Goal: Information Seeking & Learning: Check status

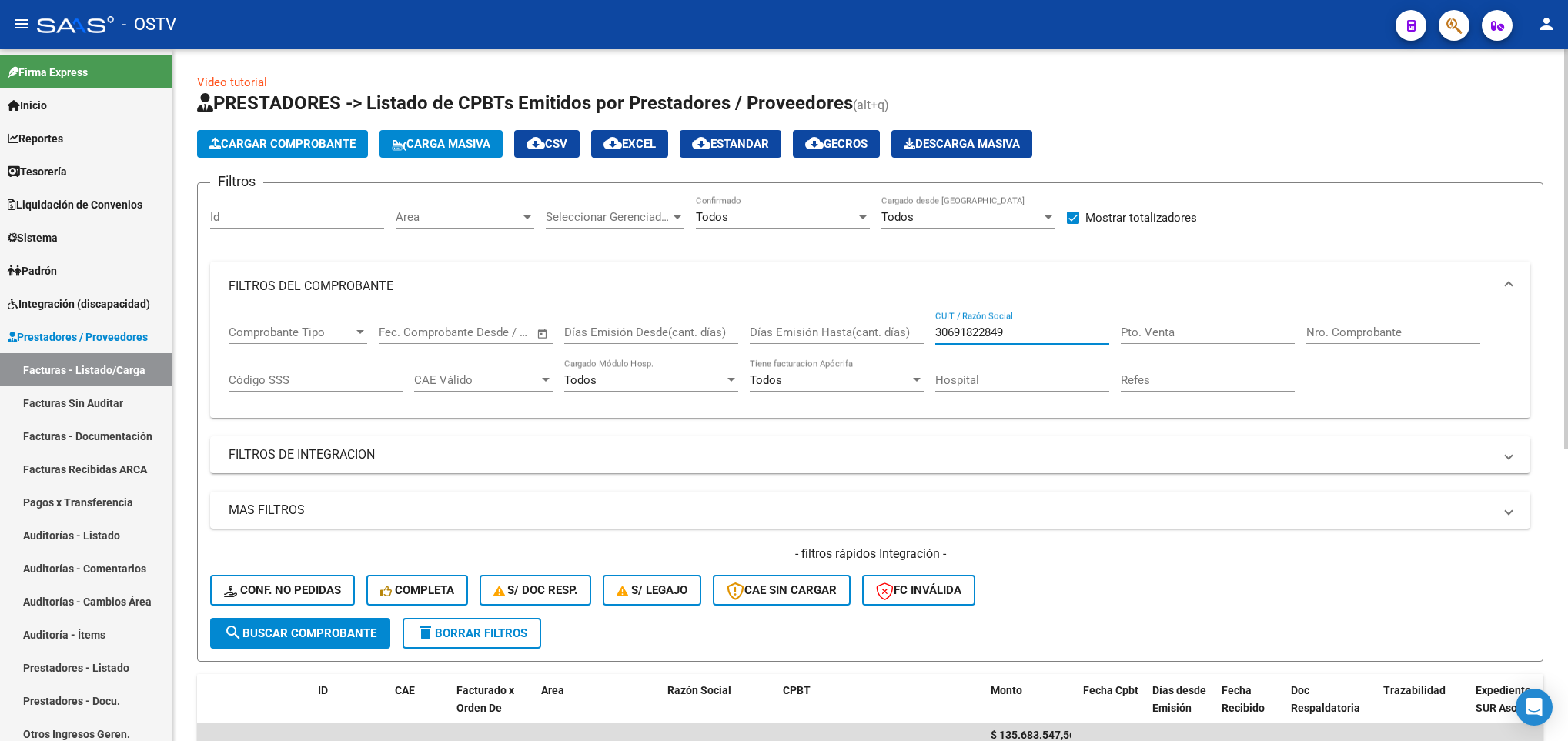
drag, startPoint x: 1032, startPoint y: 331, endPoint x: 792, endPoint y: 314, distance: 240.6
click at [804, 316] on div "Comprobante Tipo Comprobante Tipo Fecha inicio – Fecha fin Fec. Comprobante Des…" at bounding box center [870, 358] width 1283 height 95
click at [308, 626] on span "search Buscar Comprobante" at bounding box center [300, 632] width 153 height 14
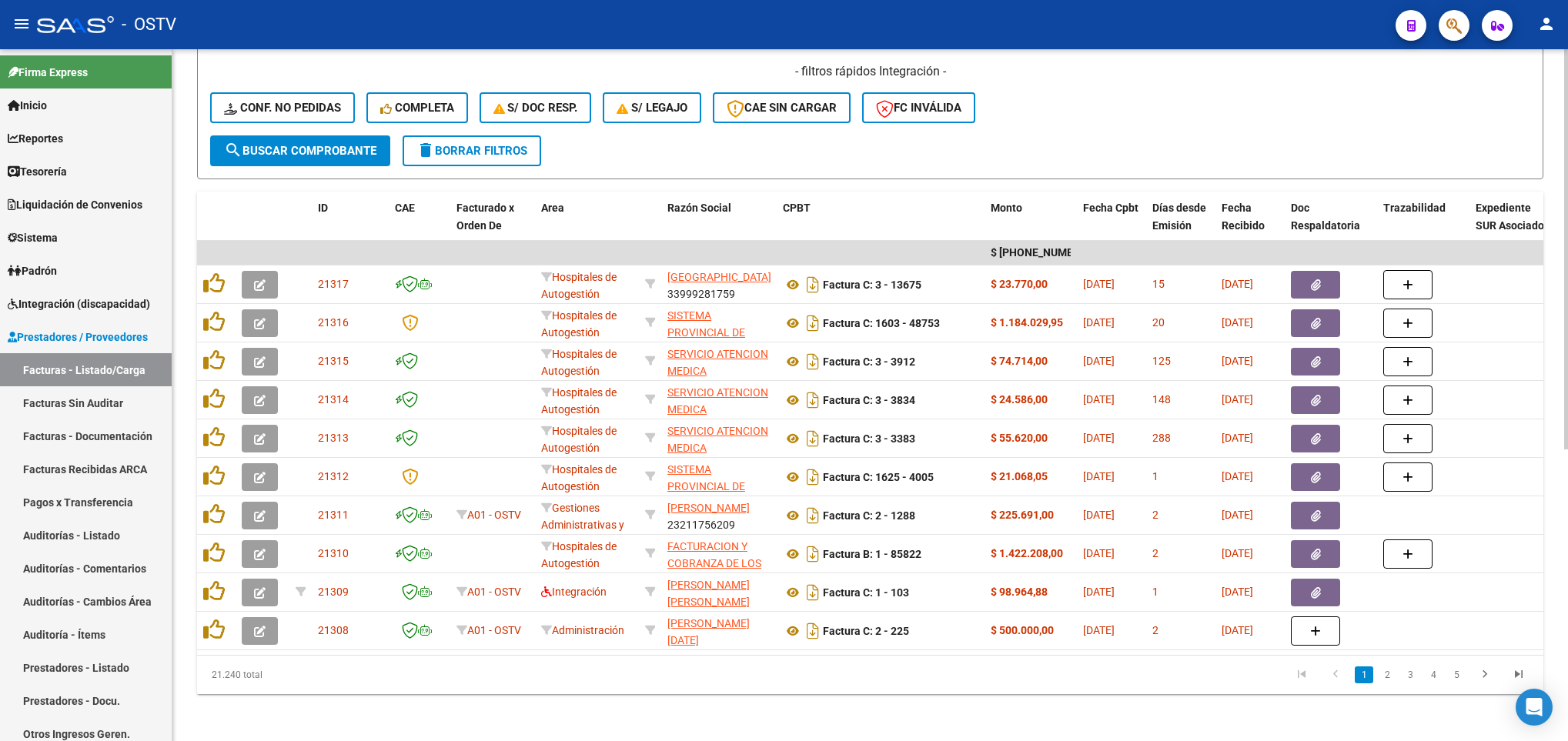
scroll to position [503, 0]
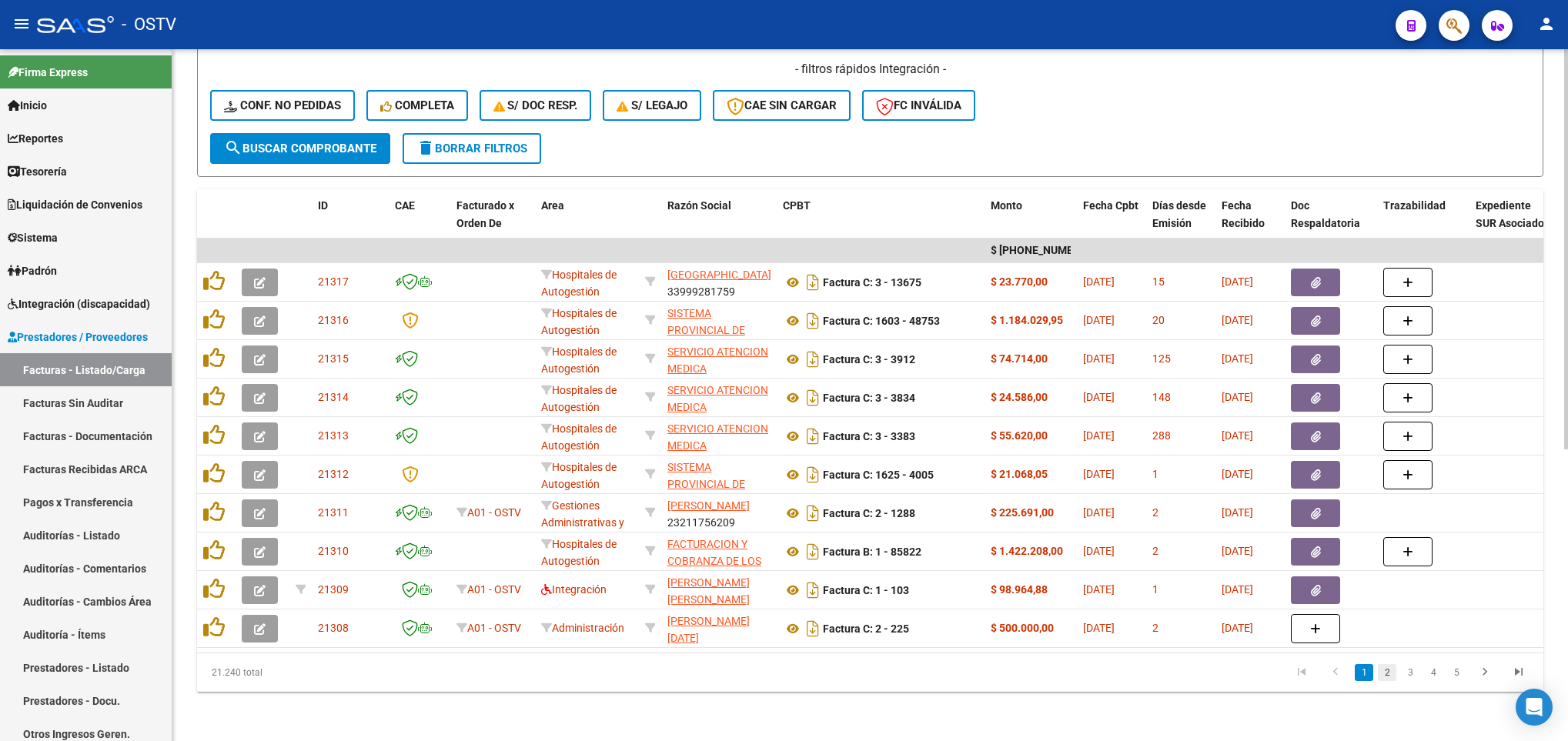
click at [1390, 672] on link "2" at bounding box center [1387, 672] width 18 height 17
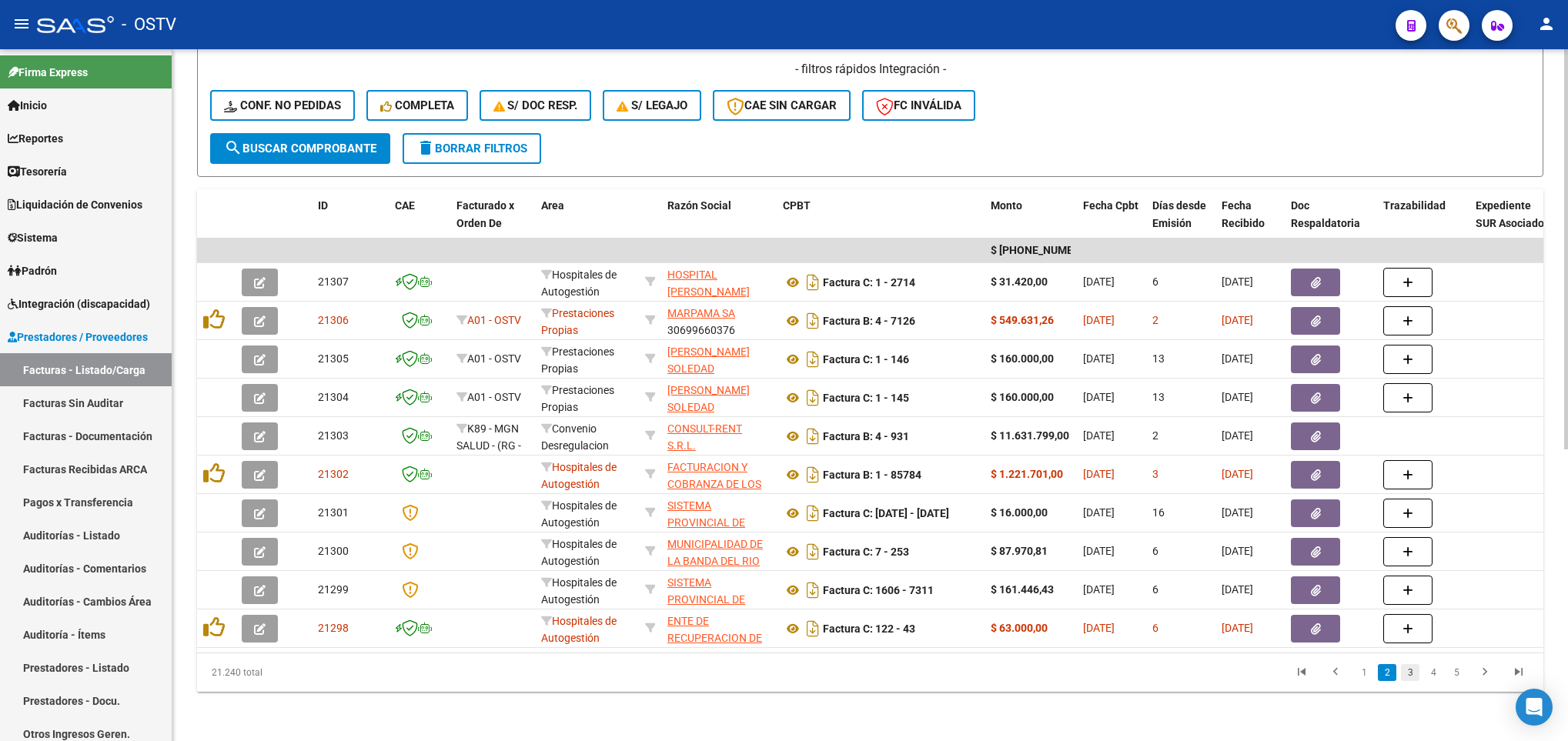
click at [1409, 676] on link "3" at bounding box center [1410, 672] width 18 height 17
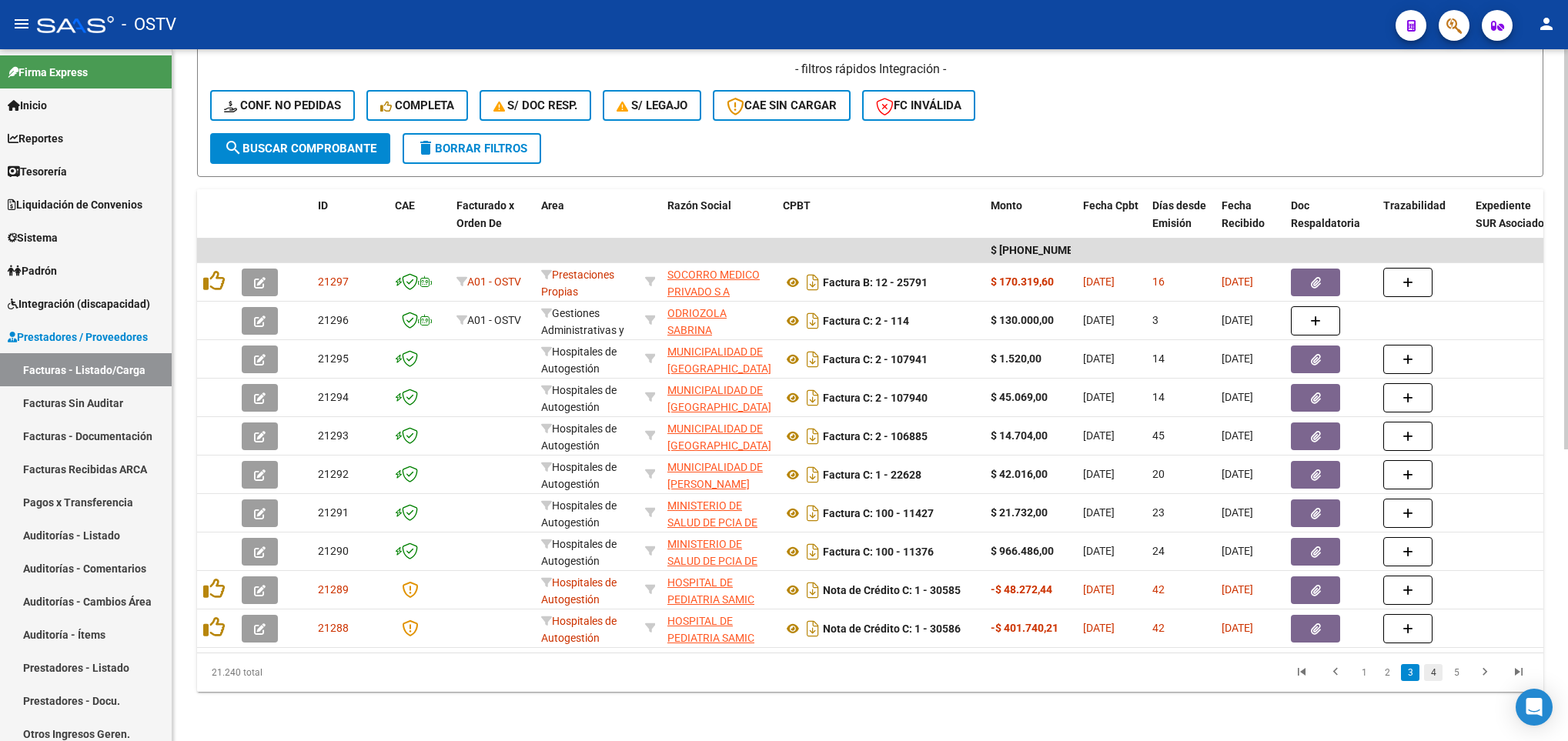
click at [1434, 670] on link "4" at bounding box center [1432, 672] width 18 height 17
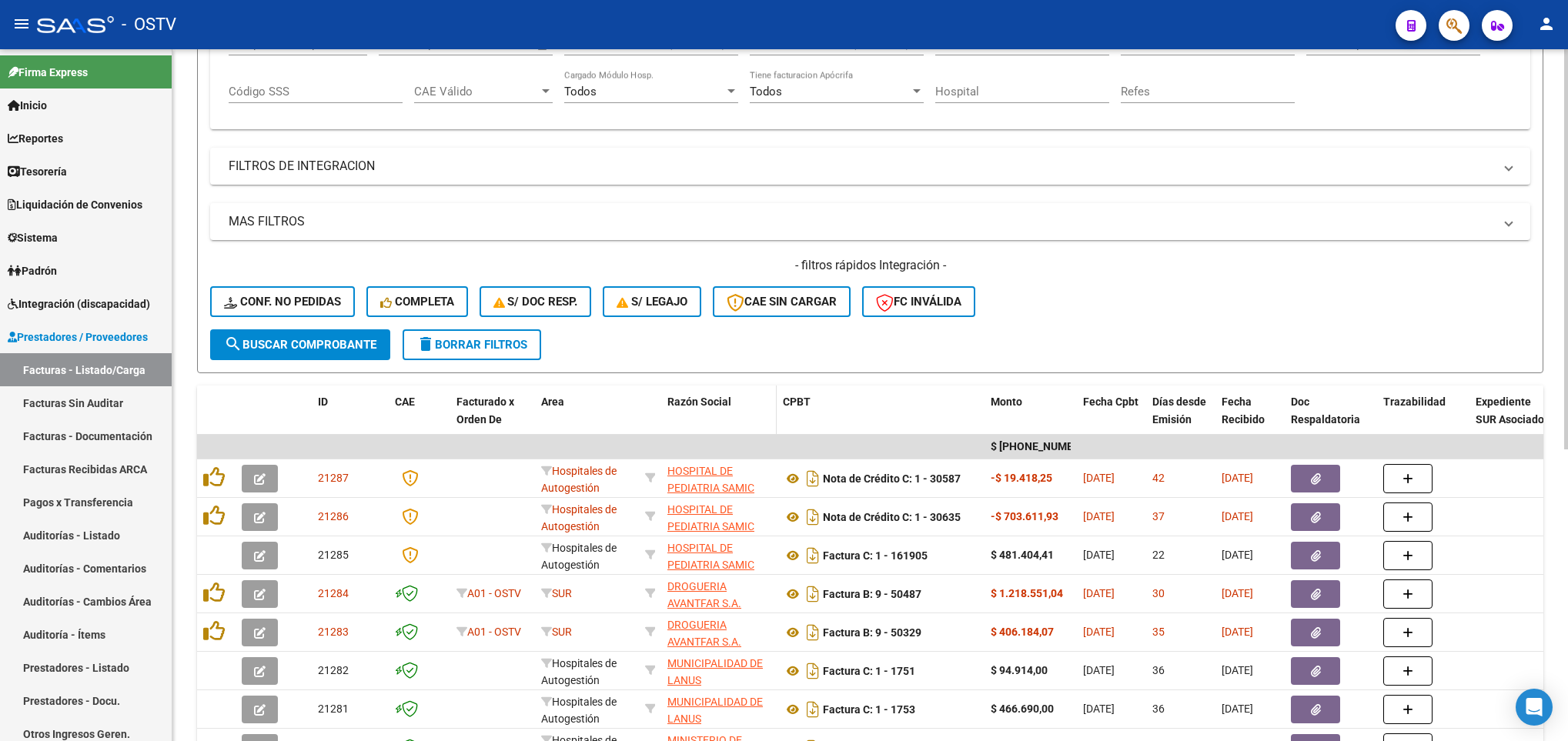
scroll to position [272, 0]
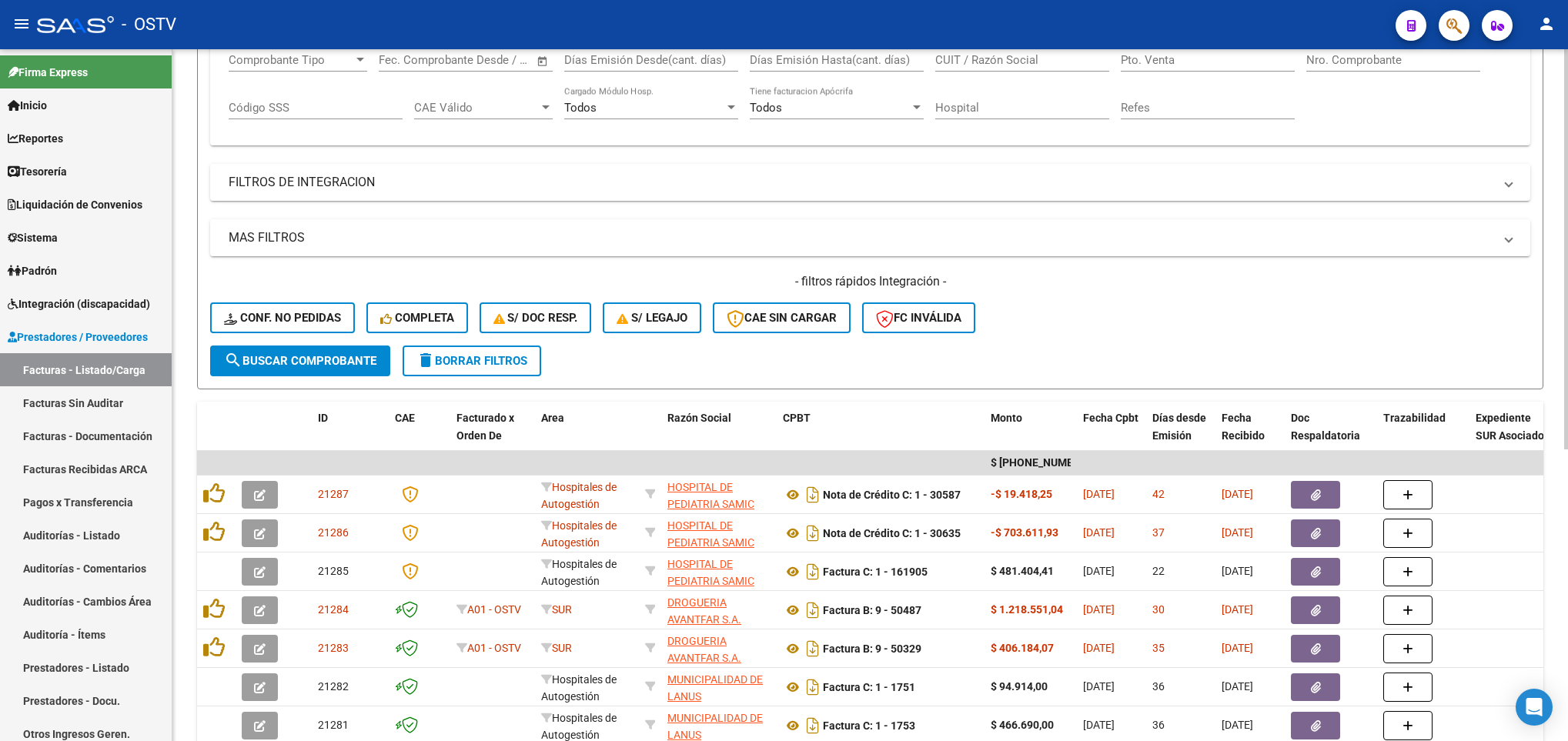
click at [316, 356] on span "search Buscar Comprobante" at bounding box center [300, 360] width 153 height 14
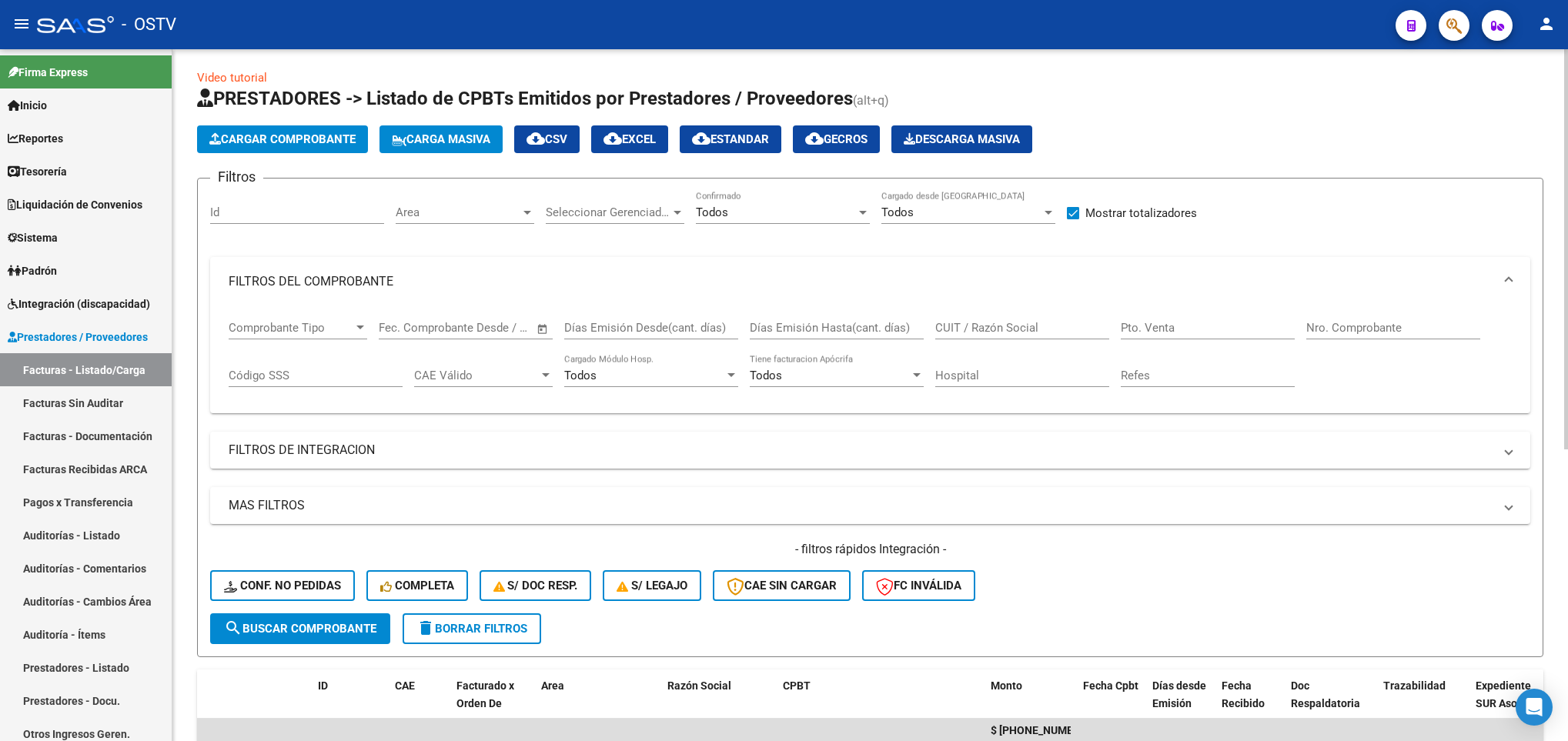
scroll to position [0, 0]
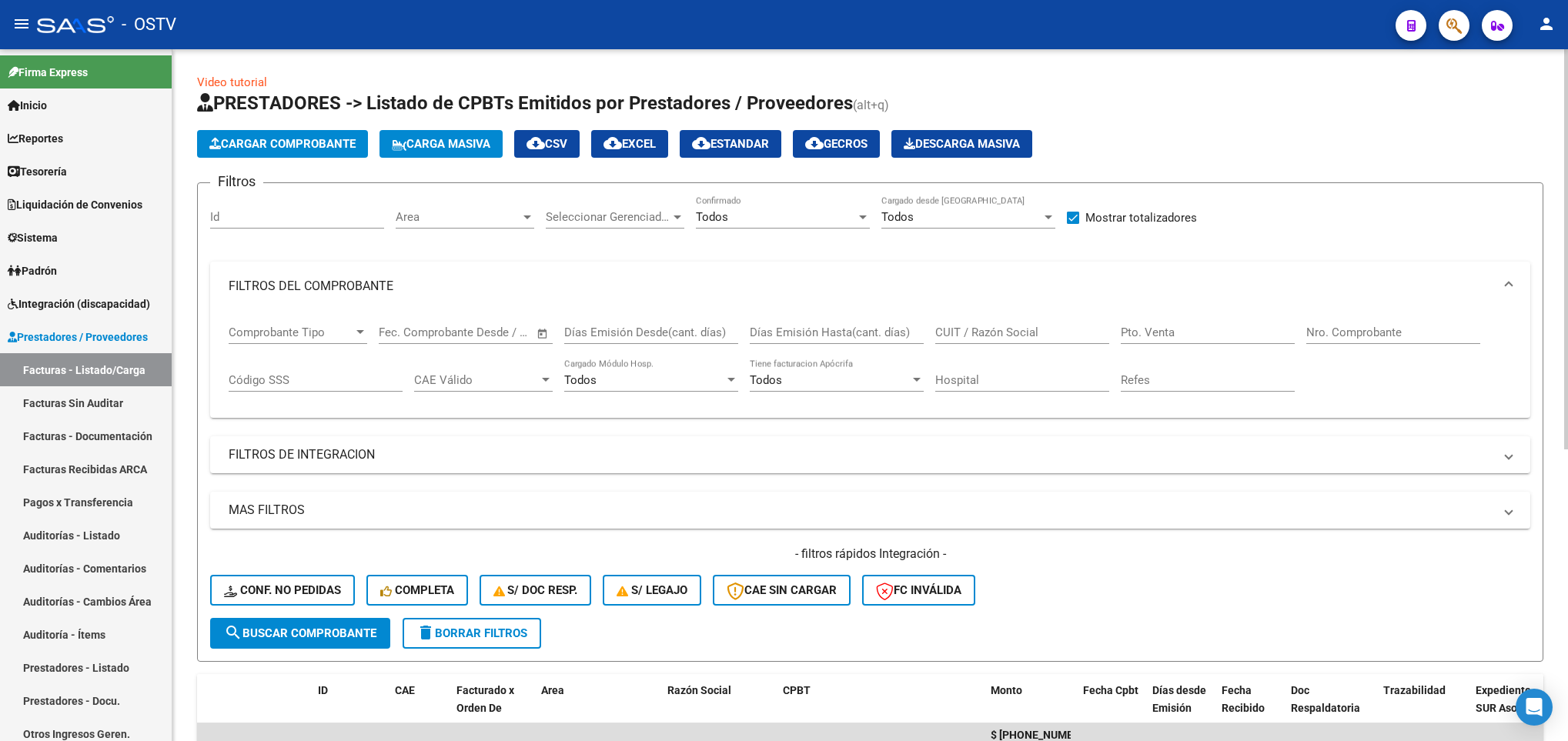
click at [1023, 337] on input "CUIT / Razón Social" at bounding box center [1022, 332] width 174 height 14
type input "30710904843"
click at [264, 635] on span "search Buscar Comprobante" at bounding box center [300, 632] width 153 height 14
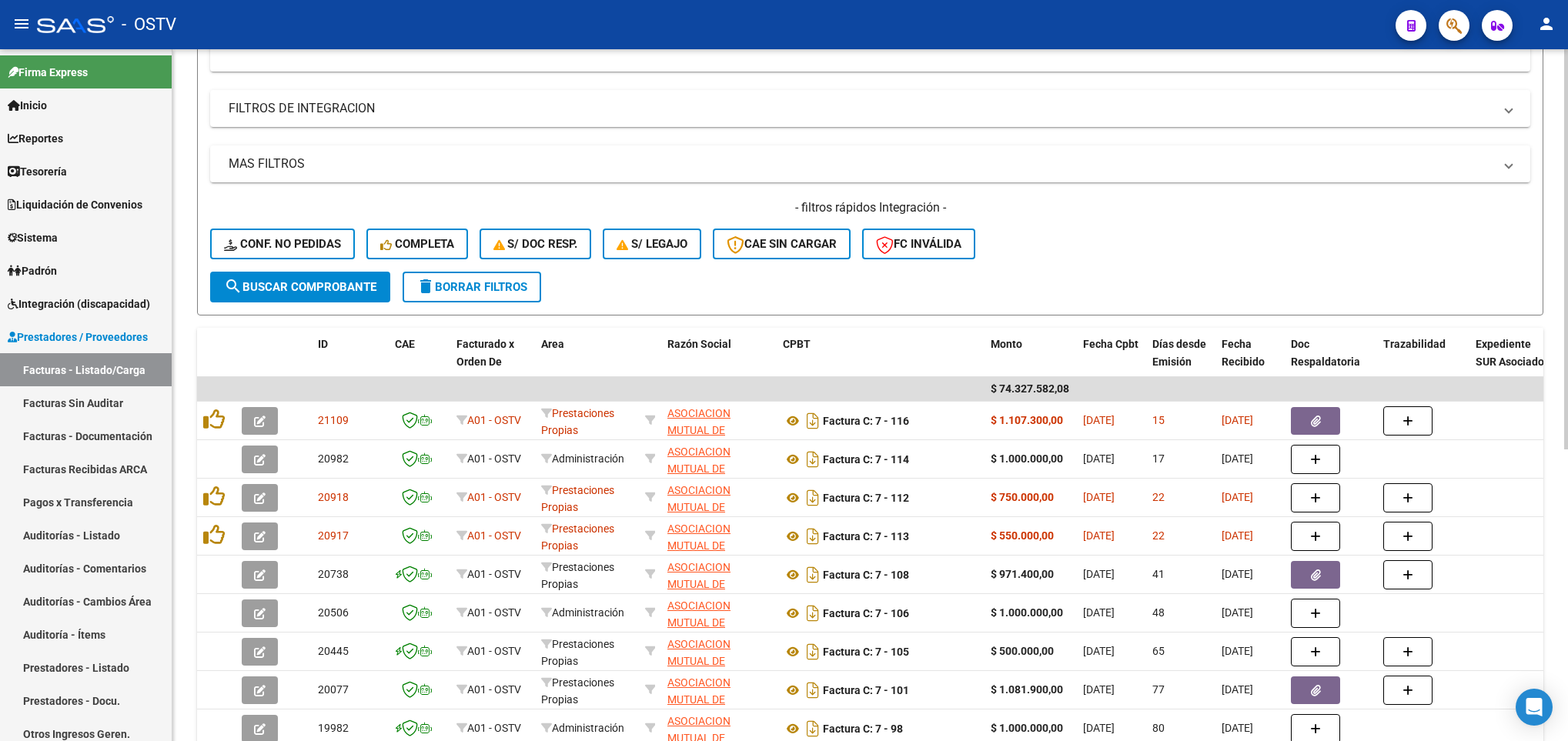
scroll to position [157, 0]
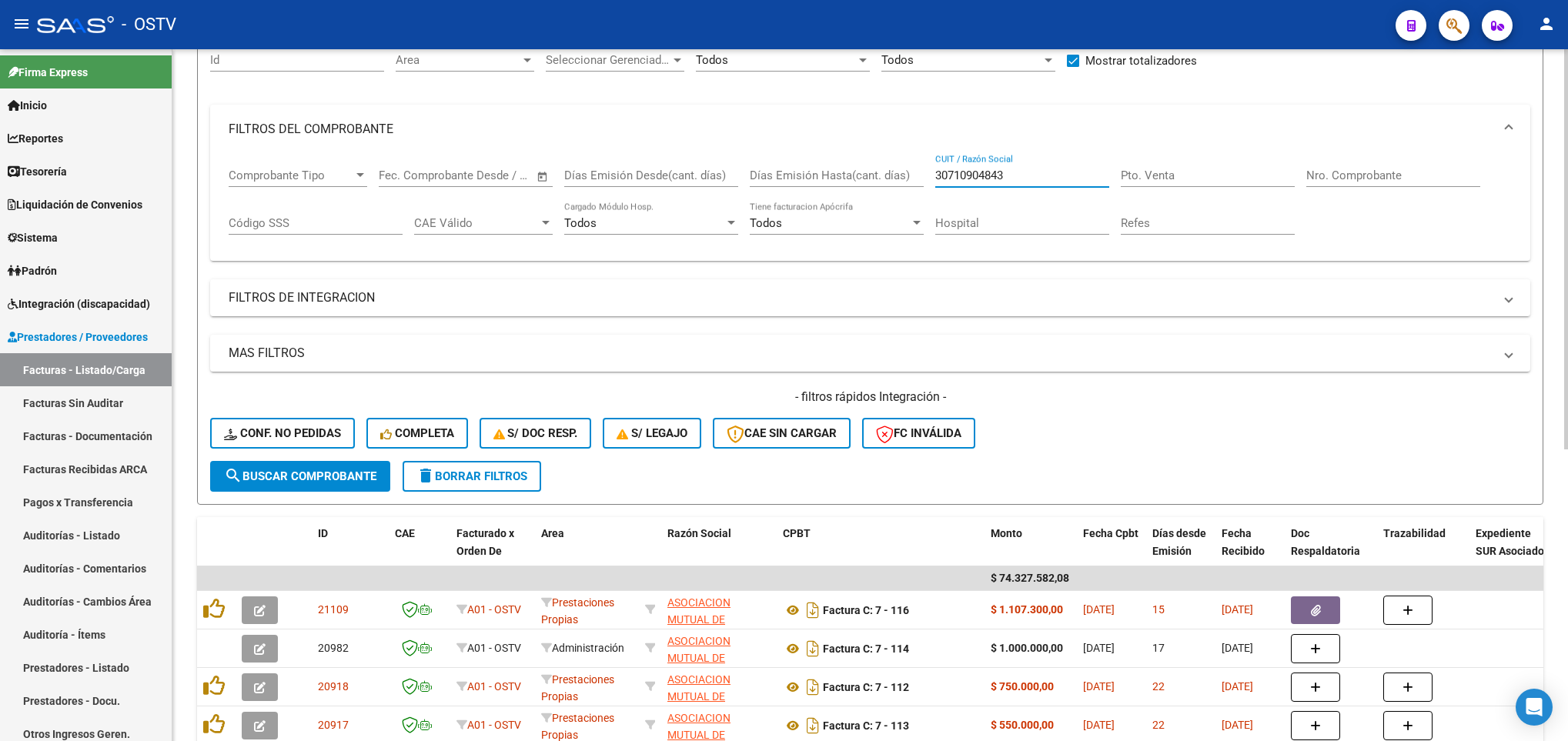
drag, startPoint x: 1023, startPoint y: 182, endPoint x: 938, endPoint y: 185, distance: 85.1
click at [938, 185] on div "30710904843 CUIT / Razón Social" at bounding box center [1022, 170] width 174 height 33
click at [335, 477] on span "search Buscar Comprobante" at bounding box center [300, 476] width 153 height 14
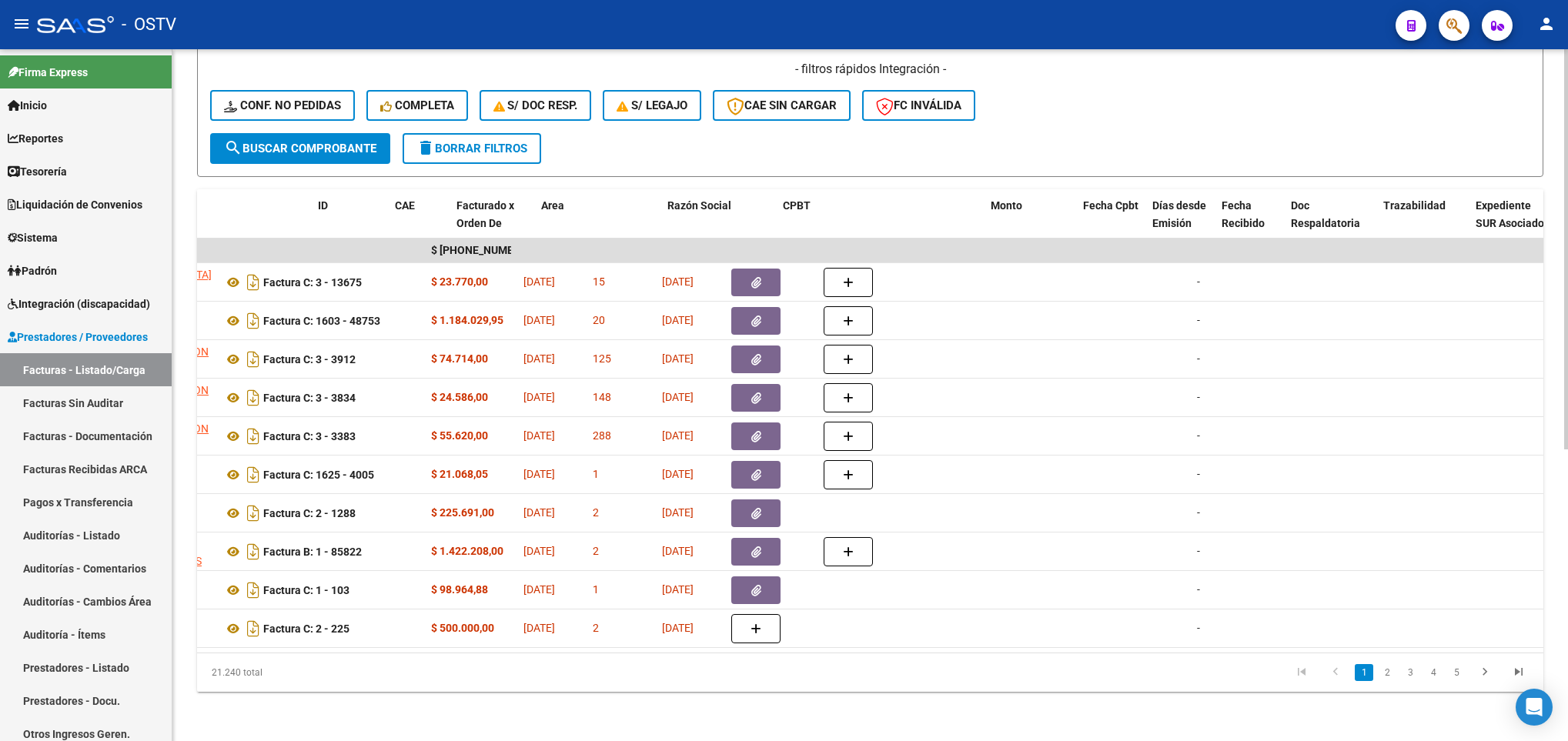
scroll to position [0, 0]
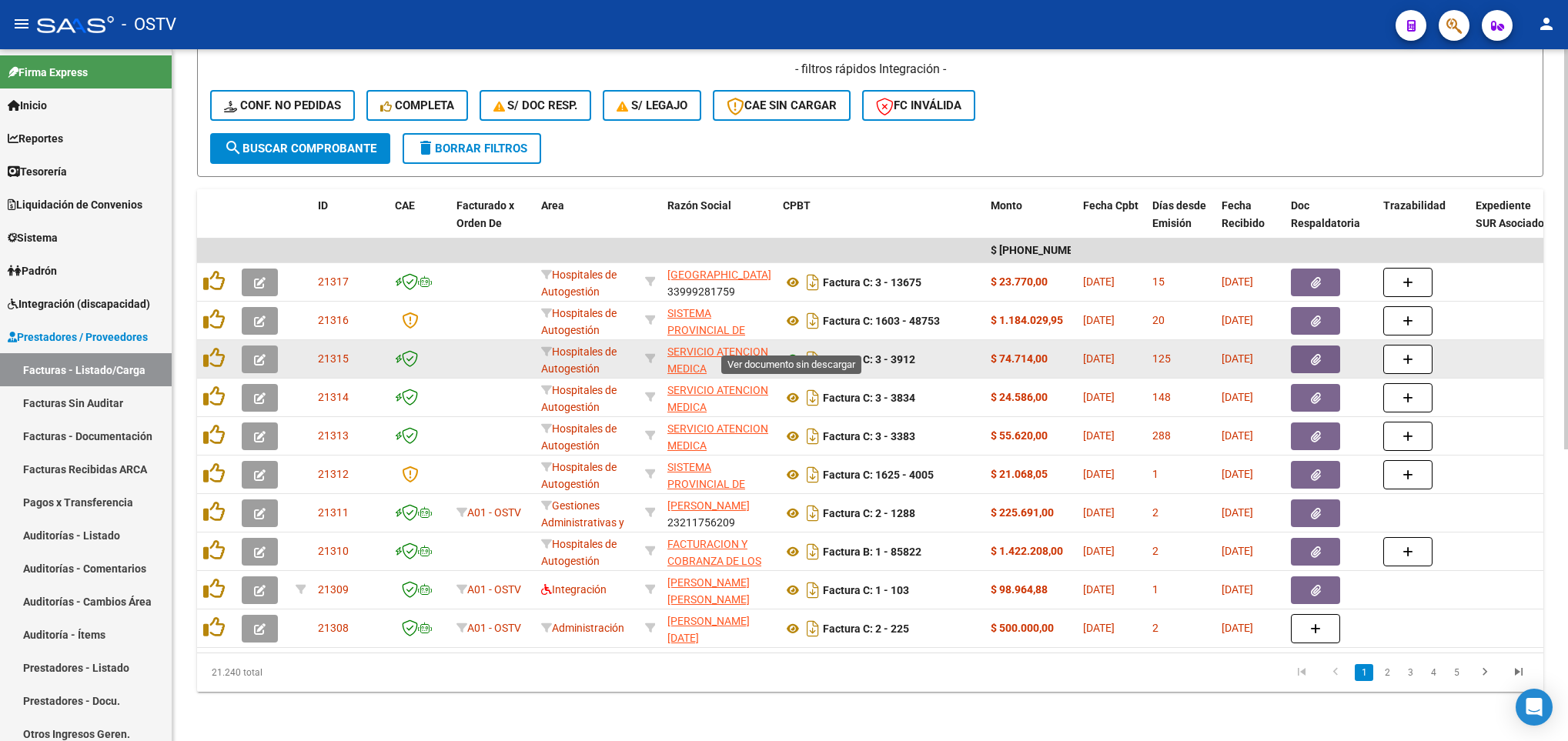
click at [795, 350] on icon at bounding box center [792, 359] width 20 height 18
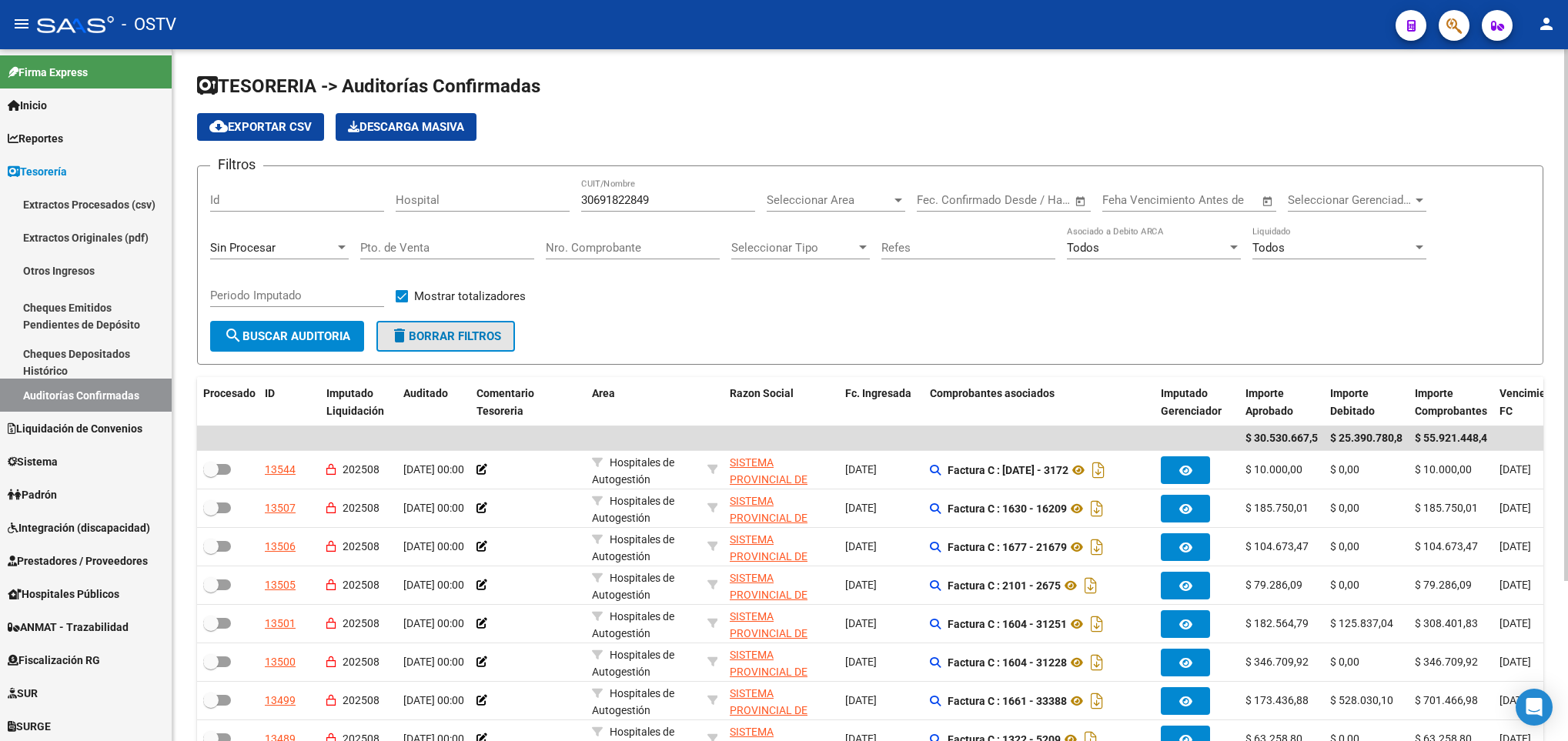
click at [432, 329] on span "delete Borrar Filtros" at bounding box center [445, 335] width 111 height 14
checkbox input "false"
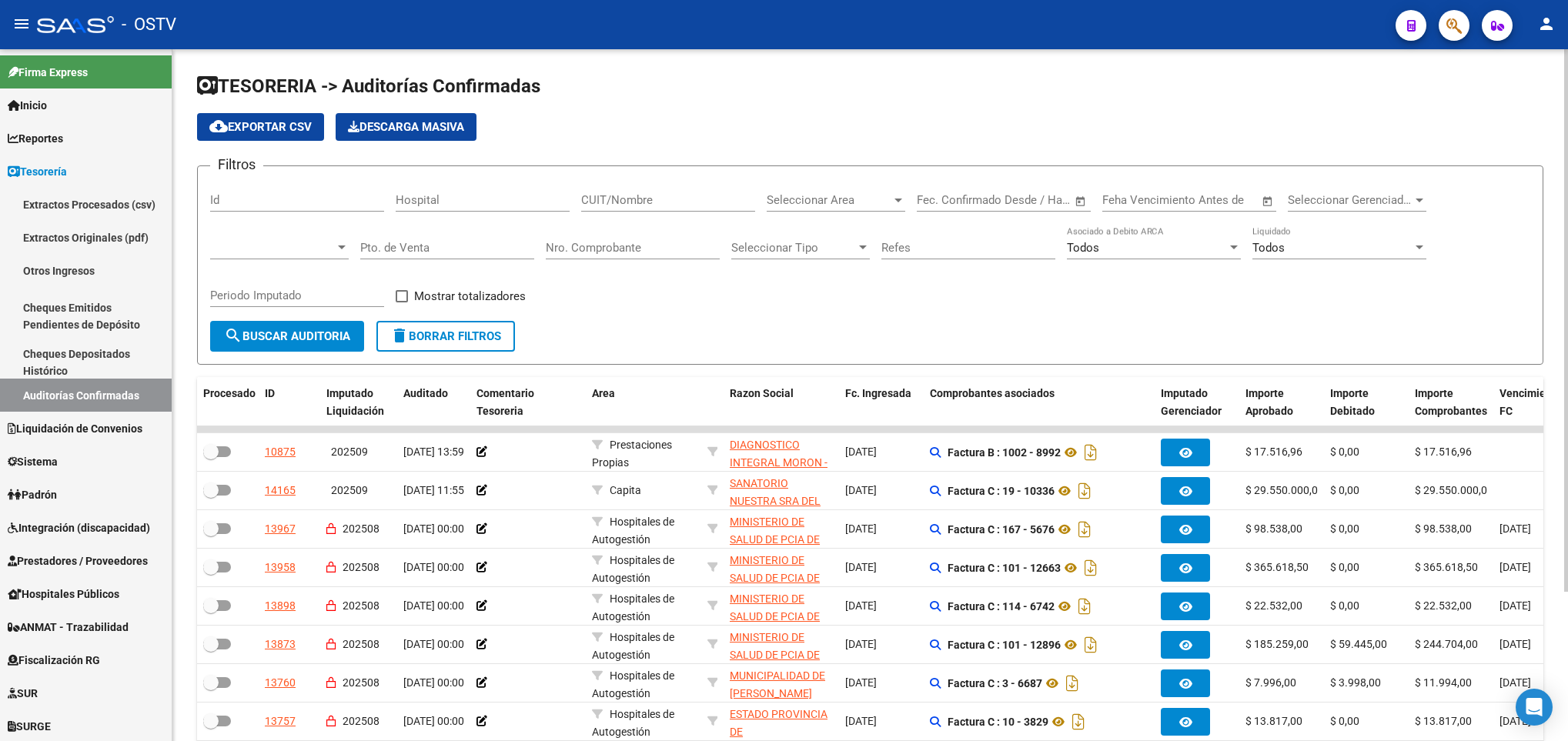
click at [432, 243] on input "Pto. de Venta" at bounding box center [447, 248] width 174 height 14
type input "149"
click at [283, 327] on button "search Buscar Auditoria" at bounding box center [287, 336] width 154 height 31
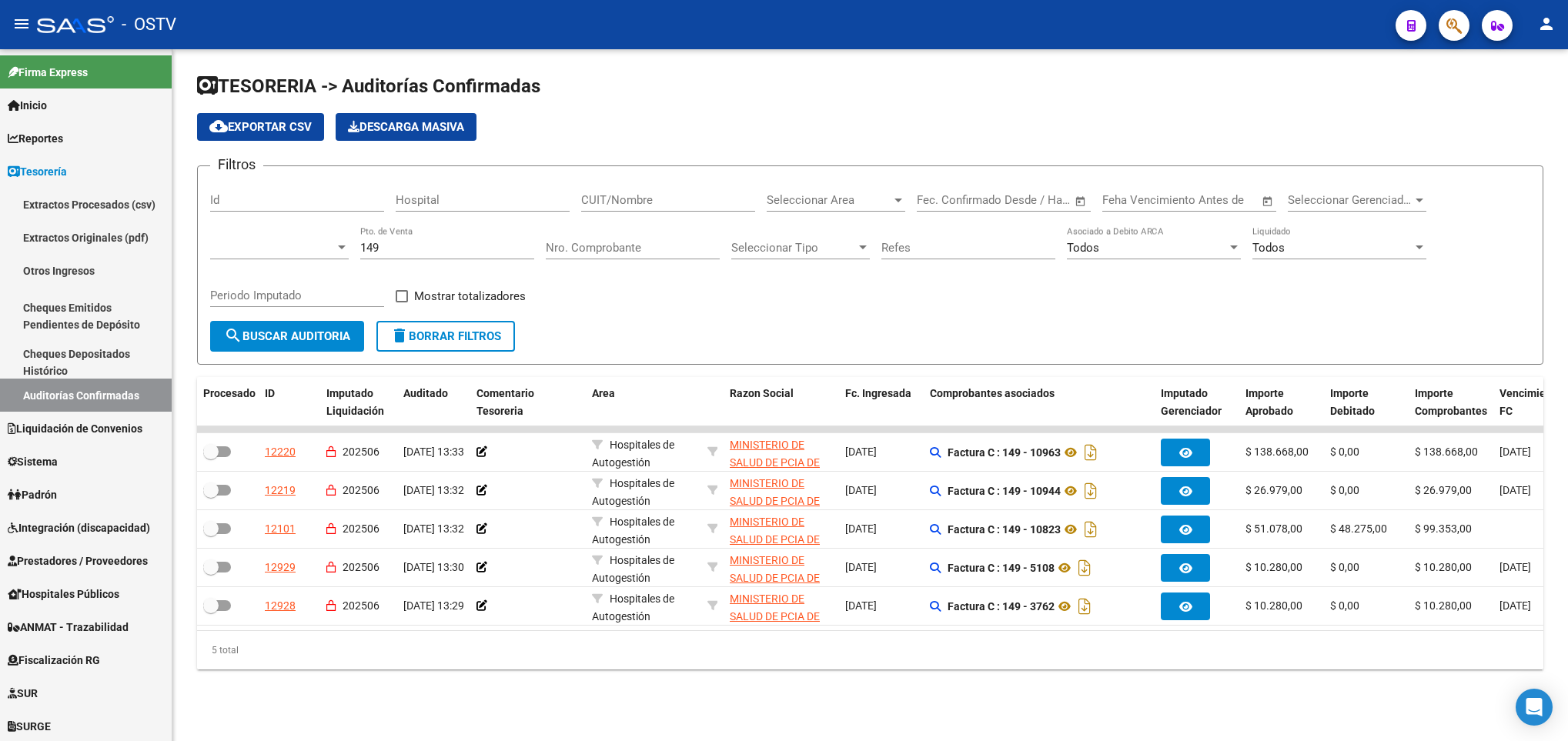
click at [400, 286] on div "Filtros Id Hospital CUIT/Nombre Seleccionar Area Seleccionar Area Fecha inicio …" at bounding box center [870, 250] width 1320 height 142
click at [397, 298] on span at bounding box center [401, 295] width 12 height 12
click at [401, 303] on input "Mostrar totalizadores" at bounding box center [401, 303] width 1 height 1
checkbox input "true"
click at [312, 333] on span "search Buscar Auditoria" at bounding box center [287, 335] width 126 height 14
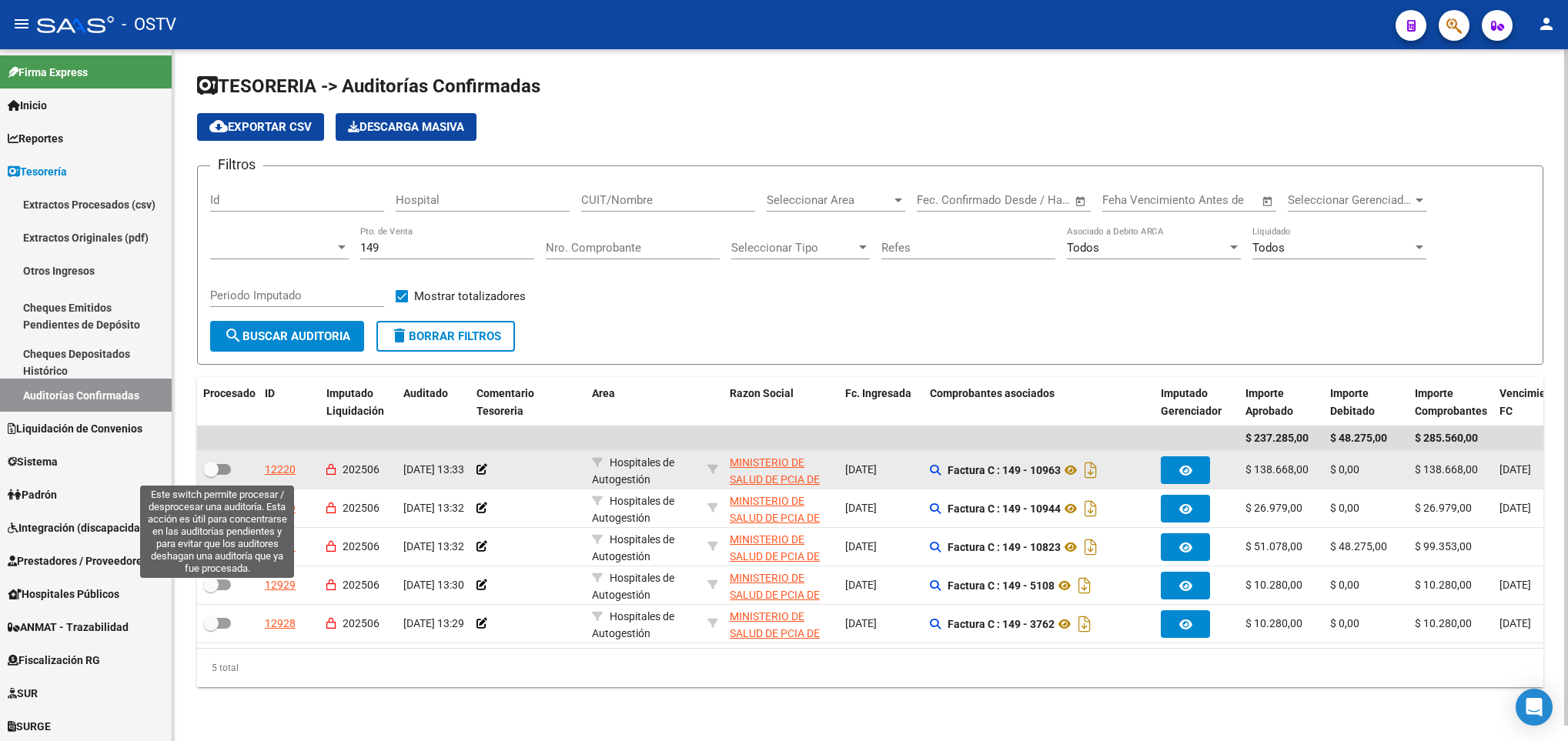
click at [220, 470] on span at bounding box center [216, 469] width 28 height 10
click at [211, 474] on input "checkbox" at bounding box center [210, 474] width 1 height 1
checkbox input "true"
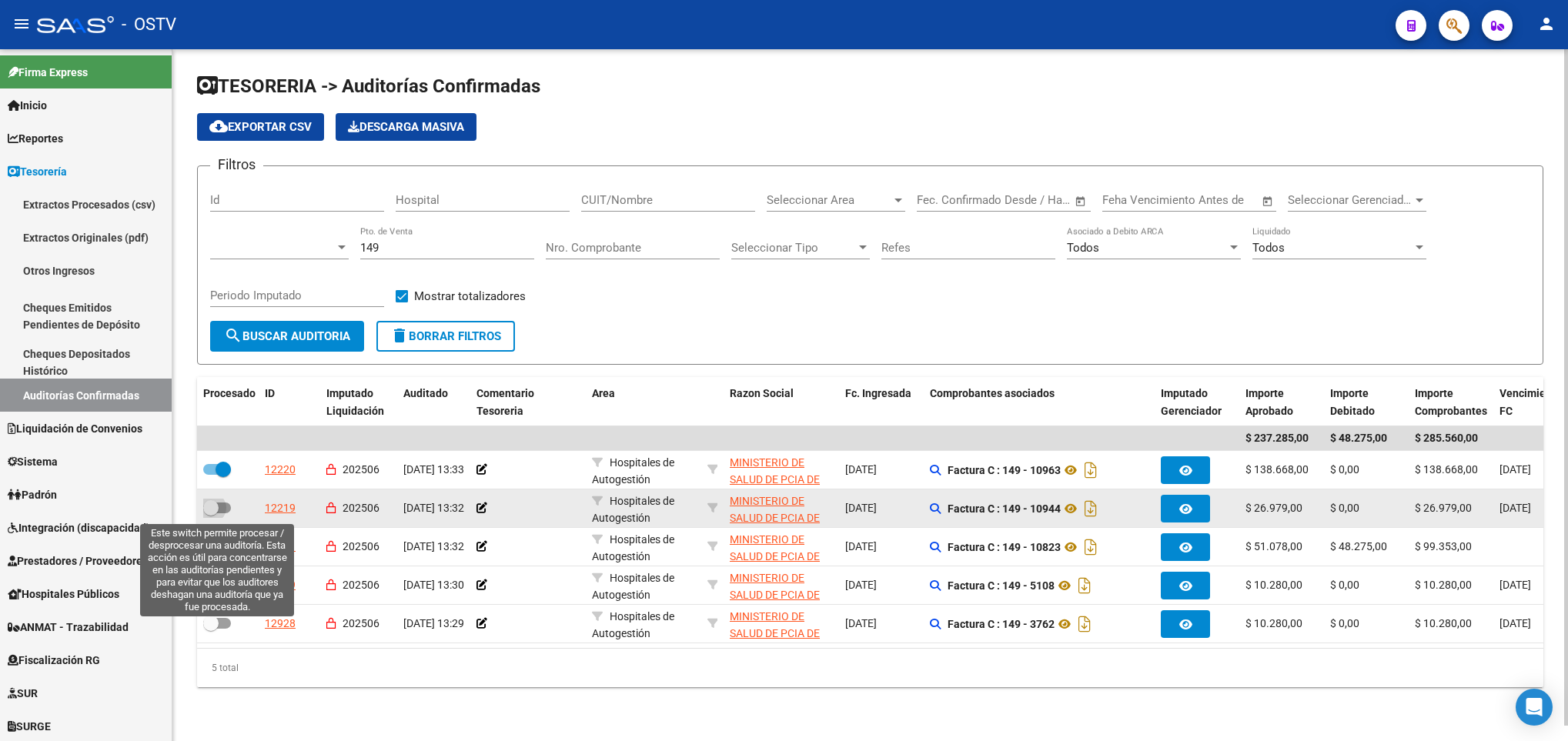
click at [220, 506] on span at bounding box center [216, 507] width 28 height 10
click at [211, 513] on input "checkbox" at bounding box center [210, 513] width 1 height 1
checkbox input "true"
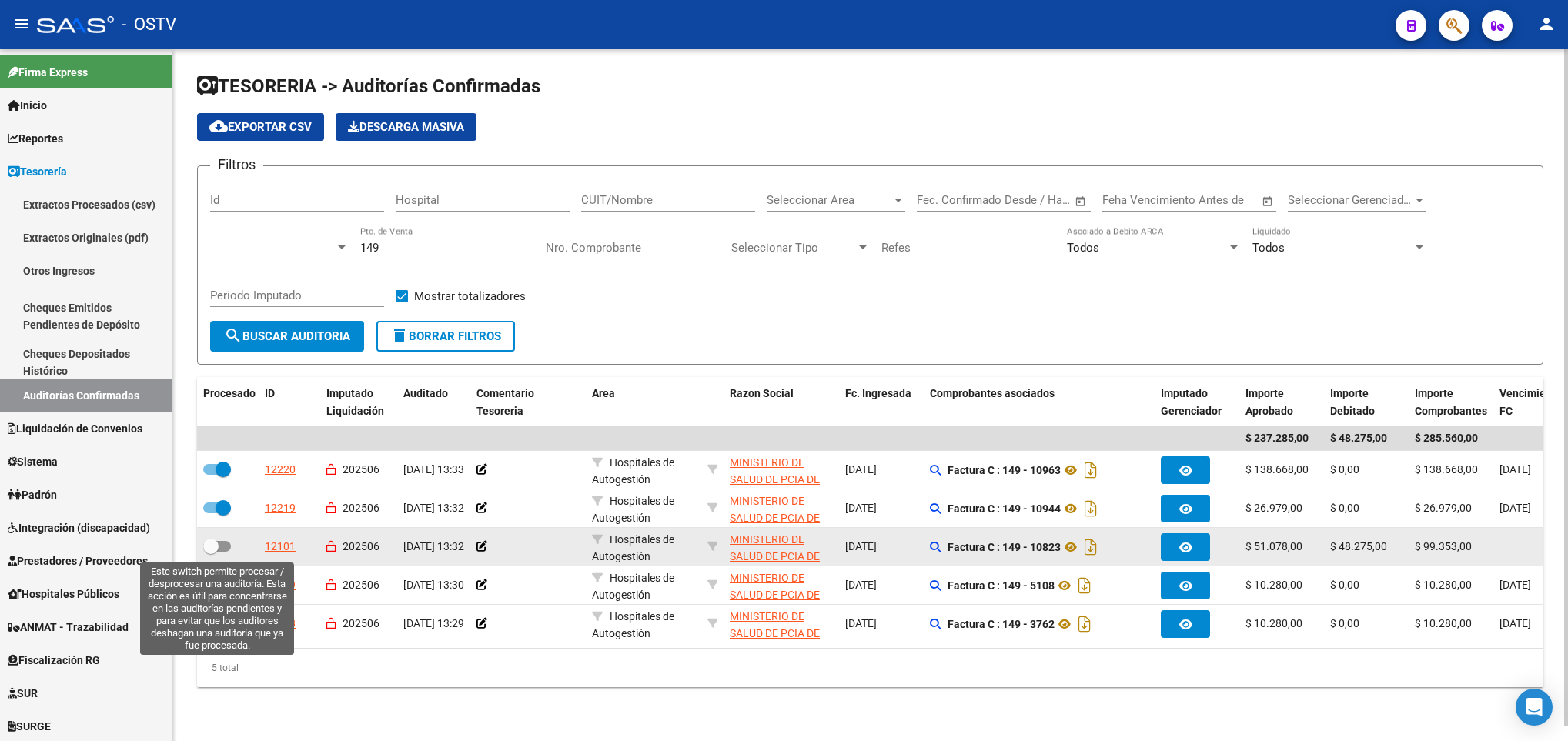
click at [220, 542] on span at bounding box center [216, 545] width 28 height 10
click at [211, 552] on input "checkbox" at bounding box center [210, 552] width 1 height 1
checkbox input "true"
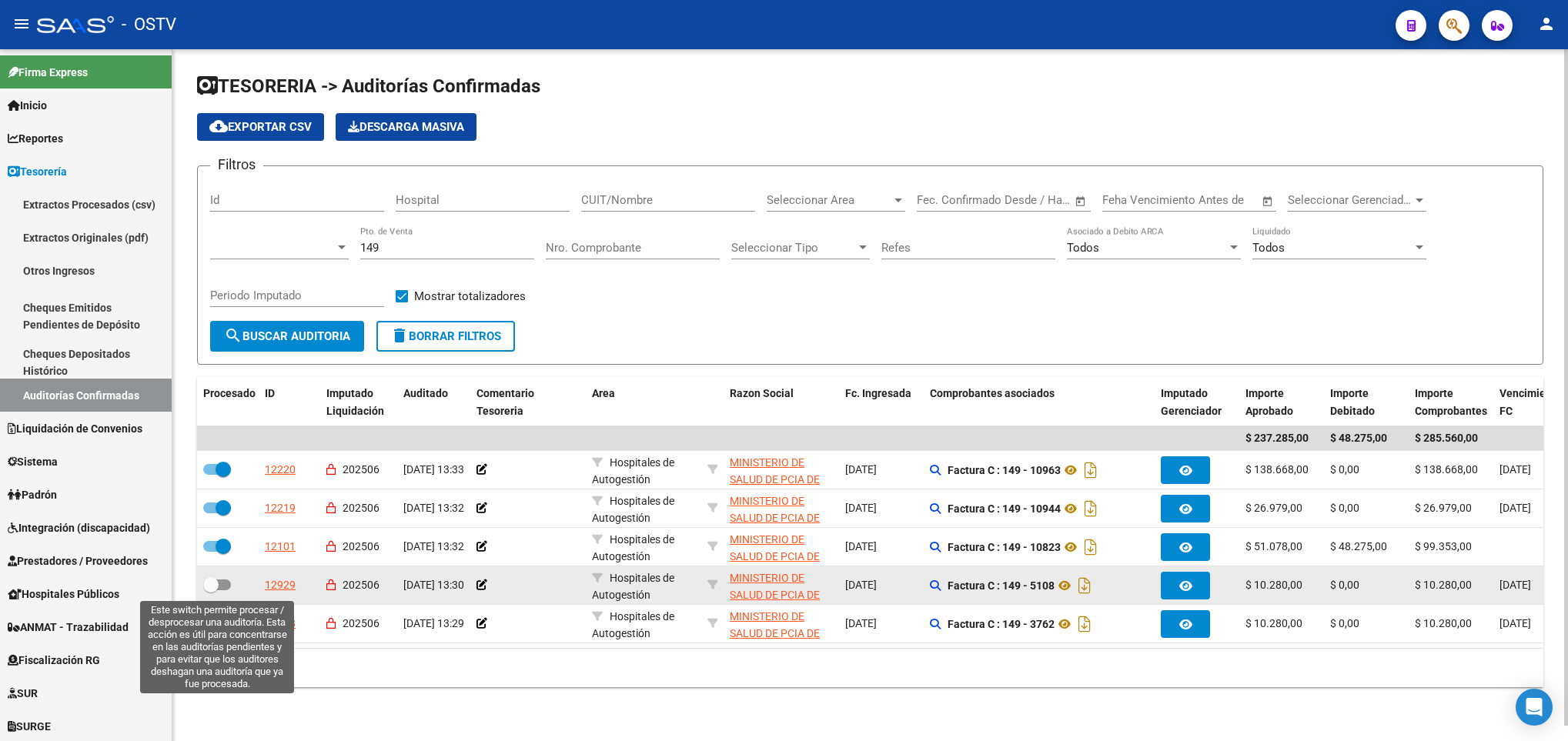
click at [220, 581] on span at bounding box center [216, 584] width 28 height 10
click at [211, 590] on input "checkbox" at bounding box center [210, 590] width 1 height 1
checkbox input "true"
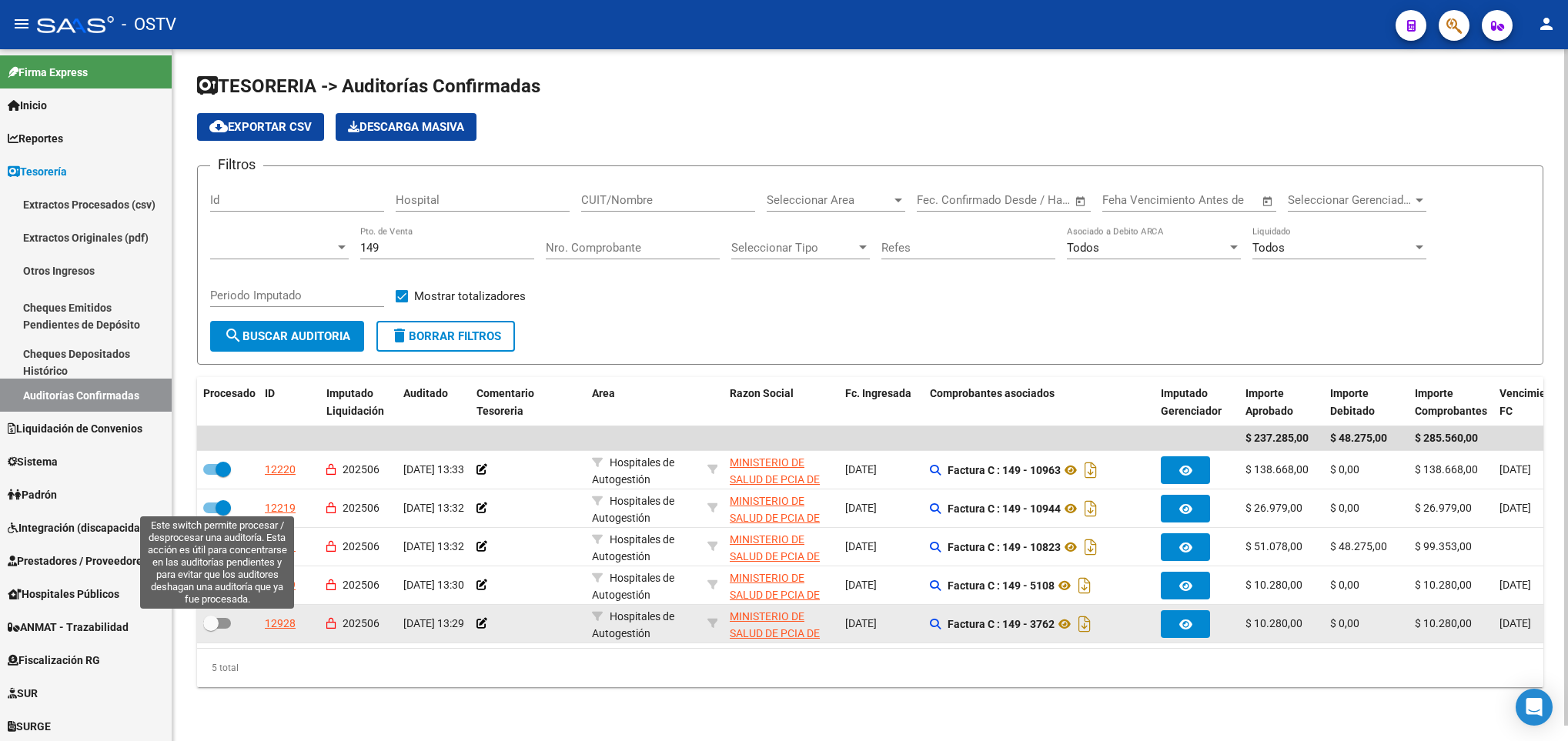
click at [222, 624] on span at bounding box center [216, 623] width 28 height 10
click at [211, 628] on input "checkbox" at bounding box center [210, 628] width 1 height 1
checkbox input "true"
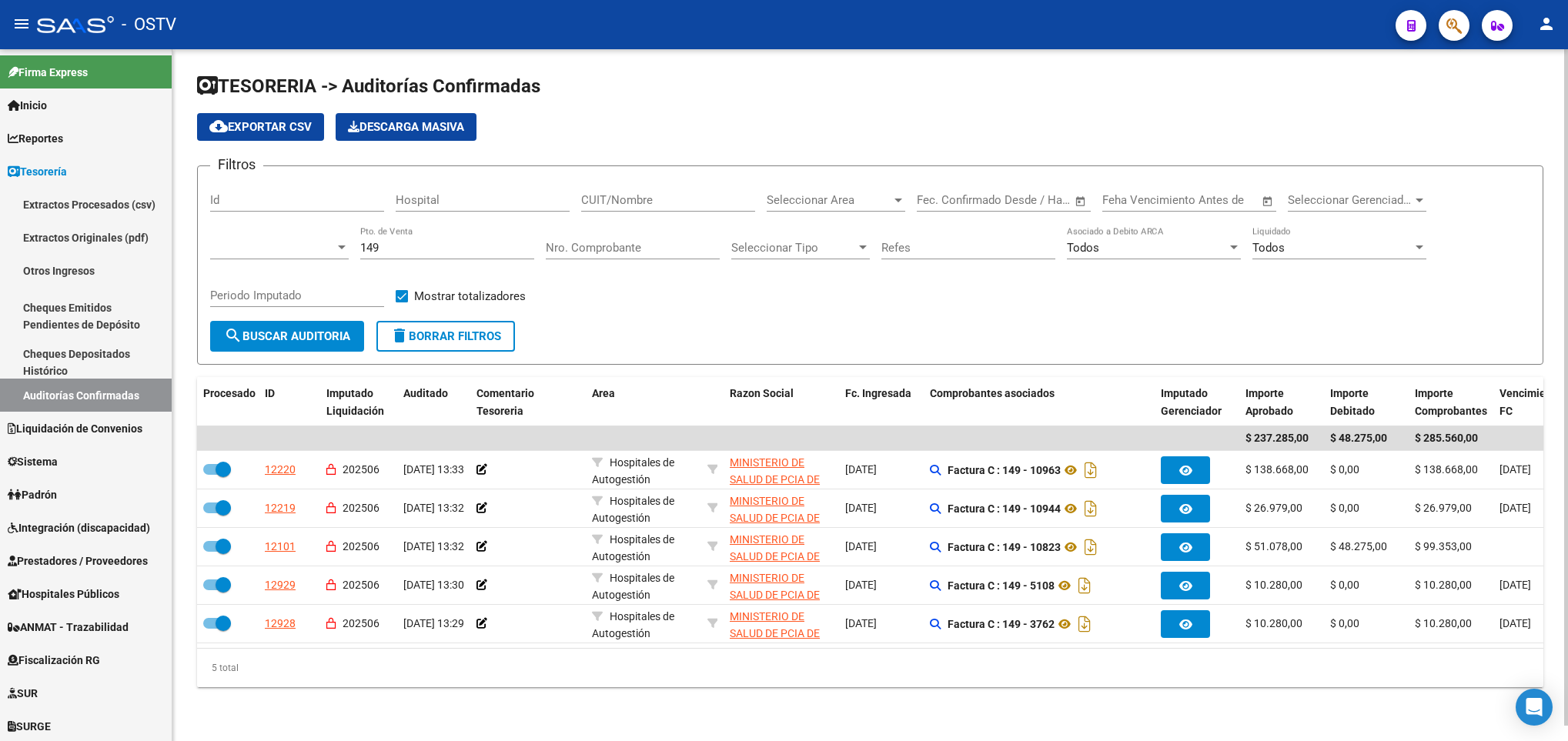
click at [305, 332] on span "search Buscar Auditoria" at bounding box center [287, 335] width 126 height 14
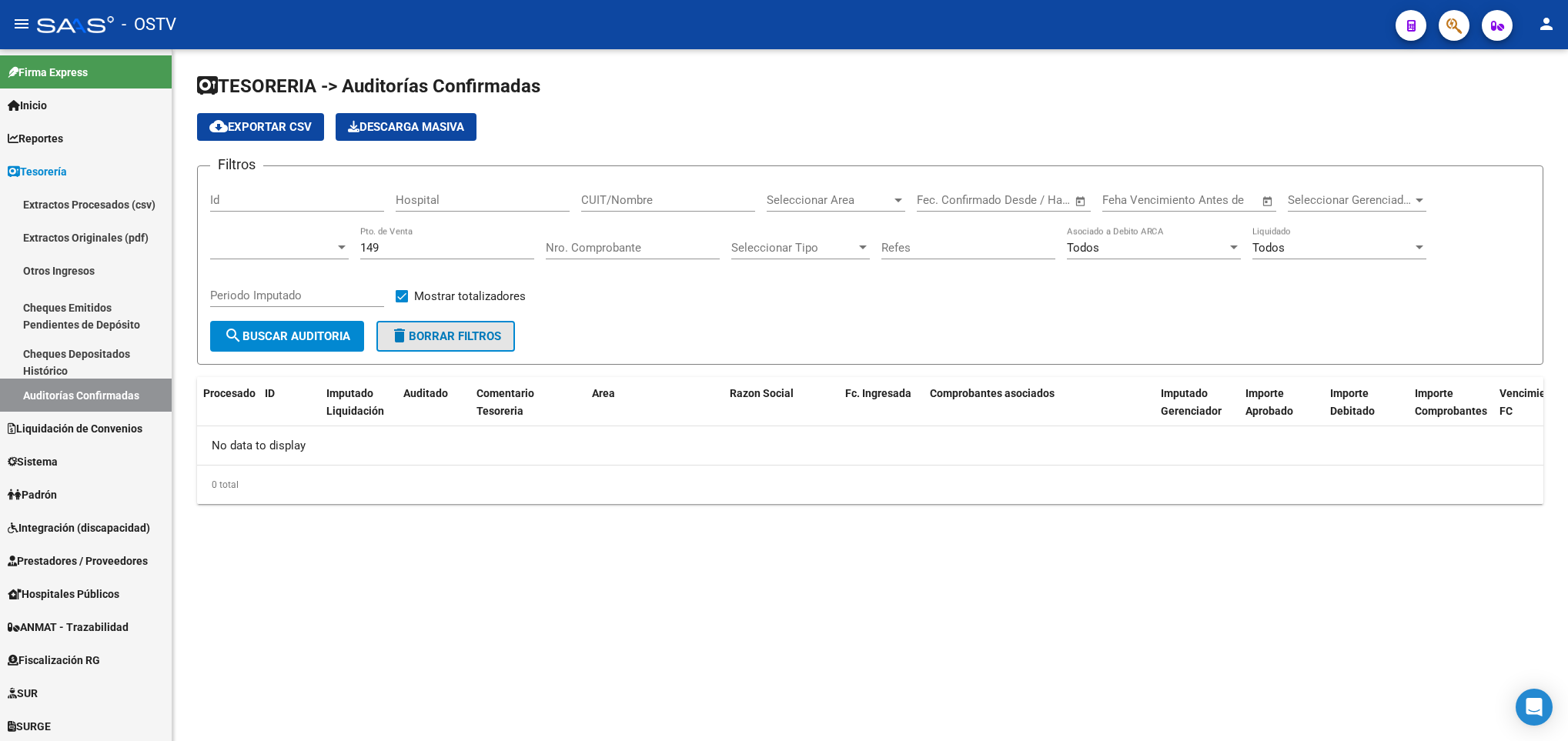
click at [434, 324] on button "delete Borrar Filtros" at bounding box center [445, 336] width 138 height 31
checkbox input "false"
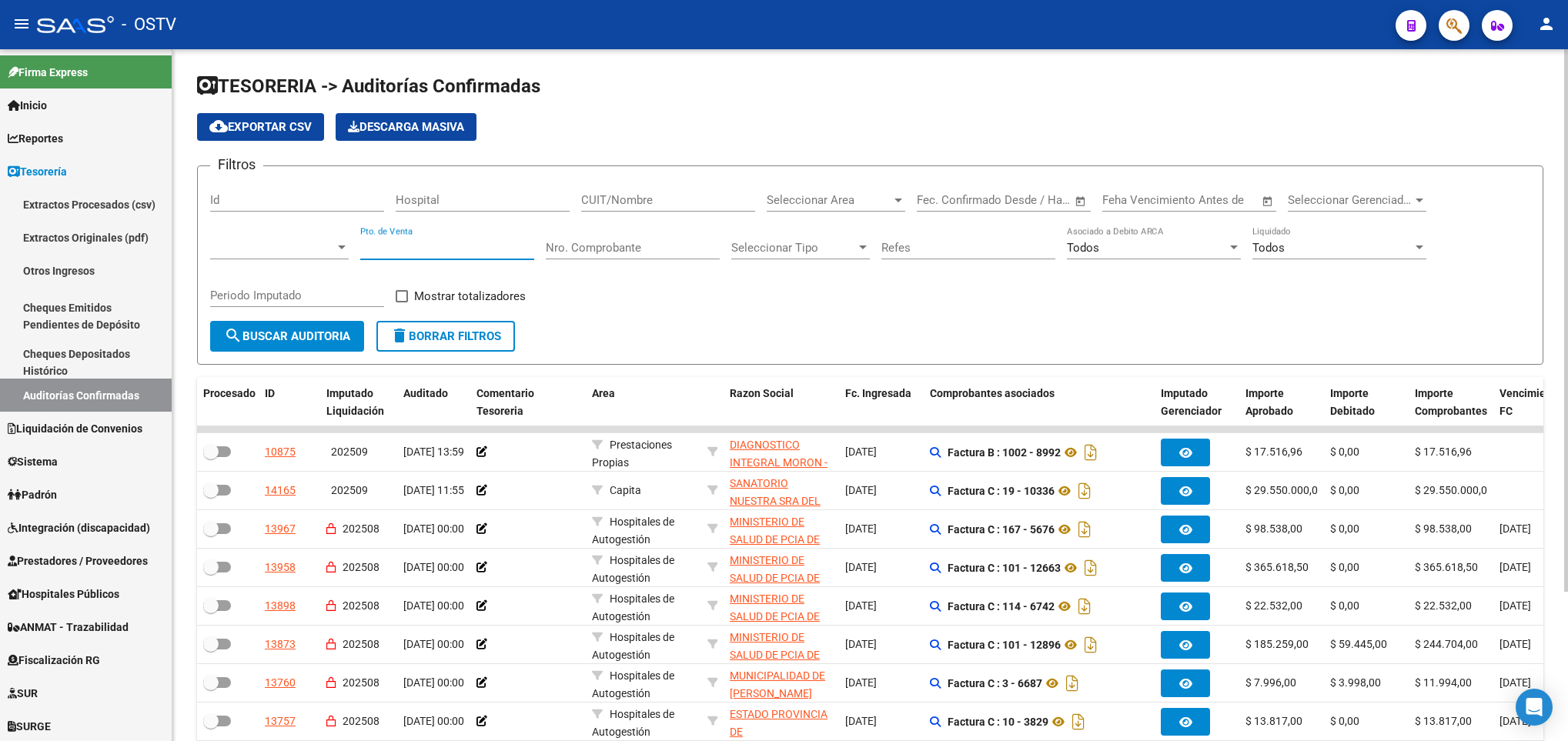
click at [407, 250] on input "Pto. de Venta" at bounding box center [447, 248] width 174 height 14
type input "149"
click at [262, 323] on button "search Buscar Auditoria" at bounding box center [287, 336] width 154 height 31
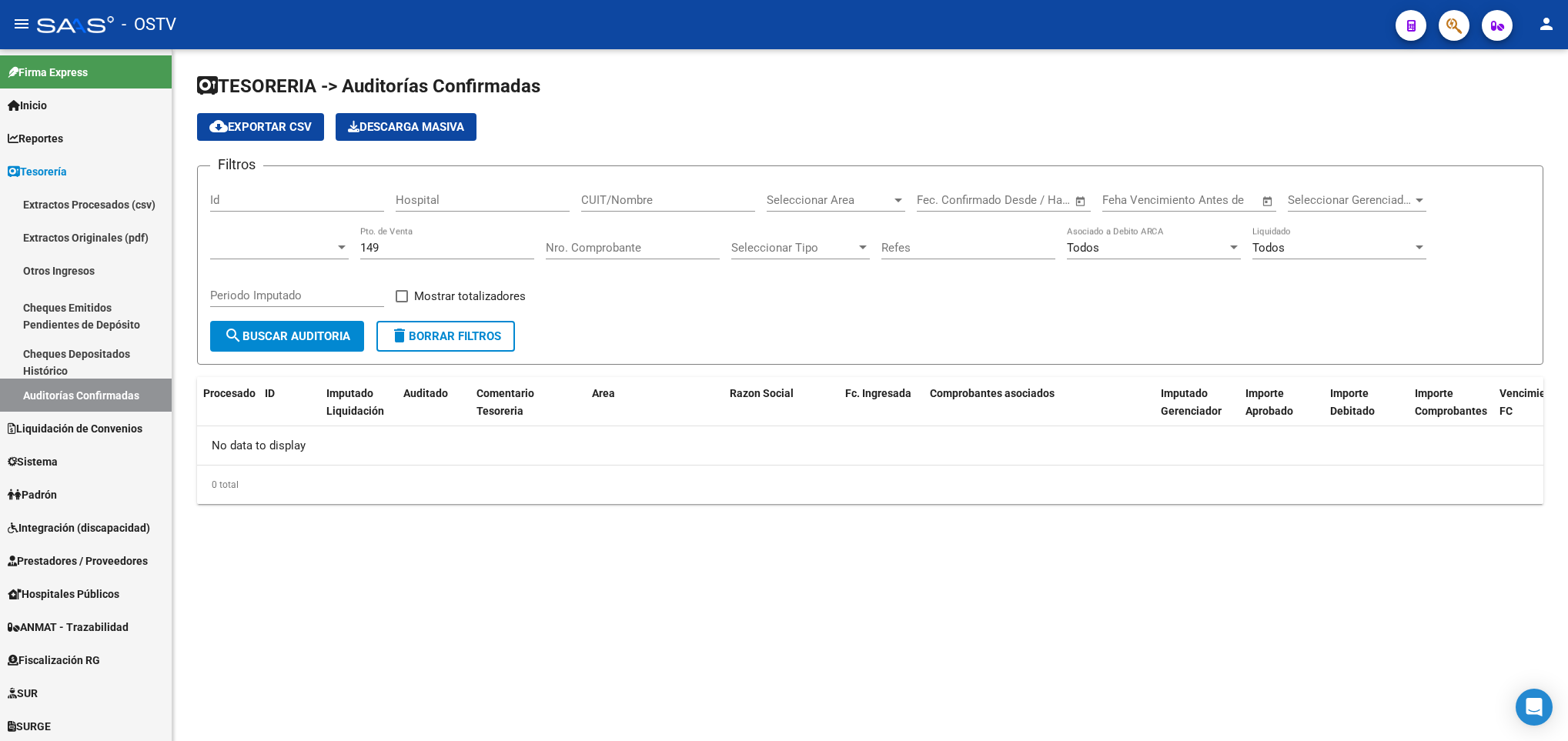
click at [343, 298] on input "Periodo Imputado" at bounding box center [297, 295] width 174 height 14
click at [343, 247] on div at bounding box center [342, 247] width 8 height 4
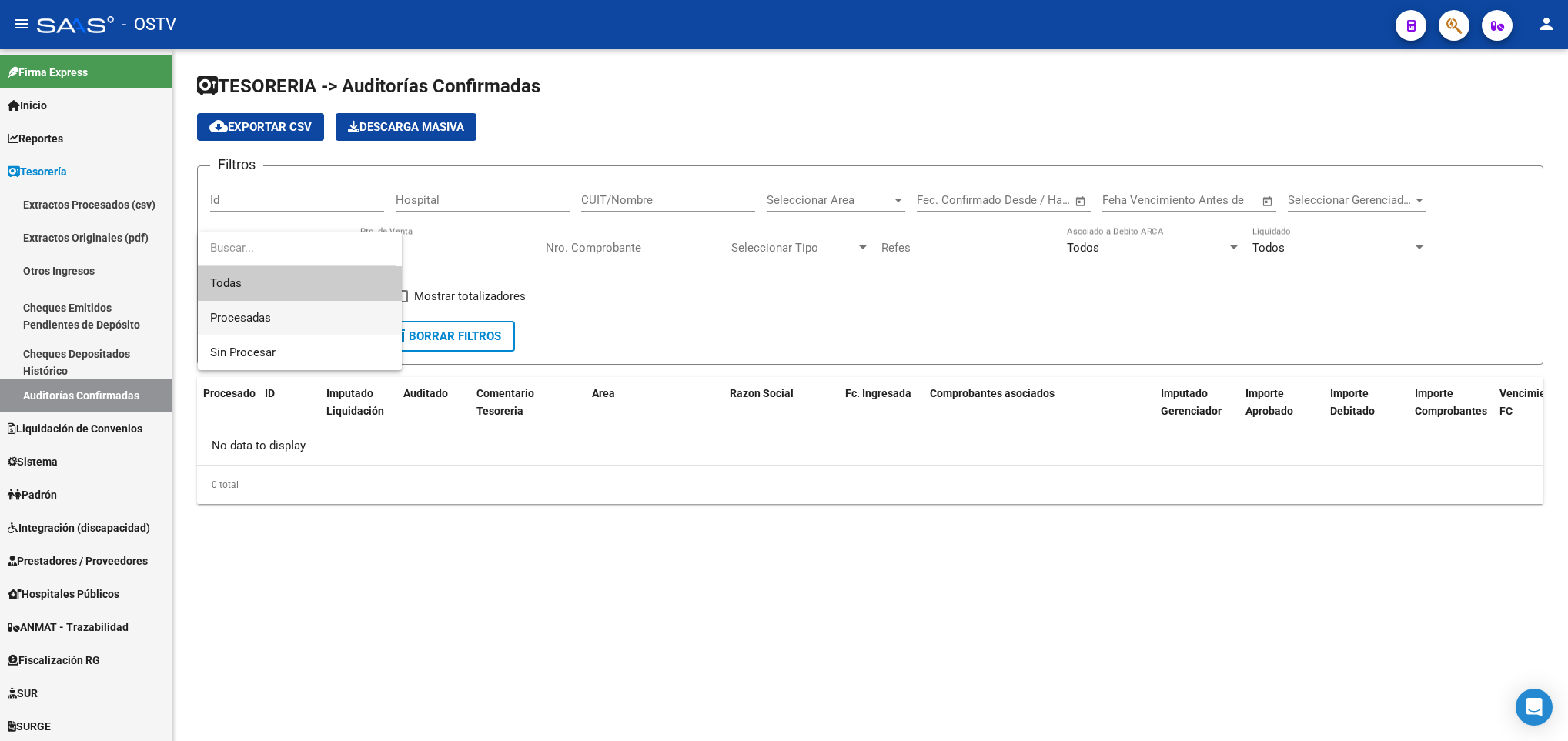
click at [273, 317] on span "Procesadas" at bounding box center [300, 318] width 179 height 34
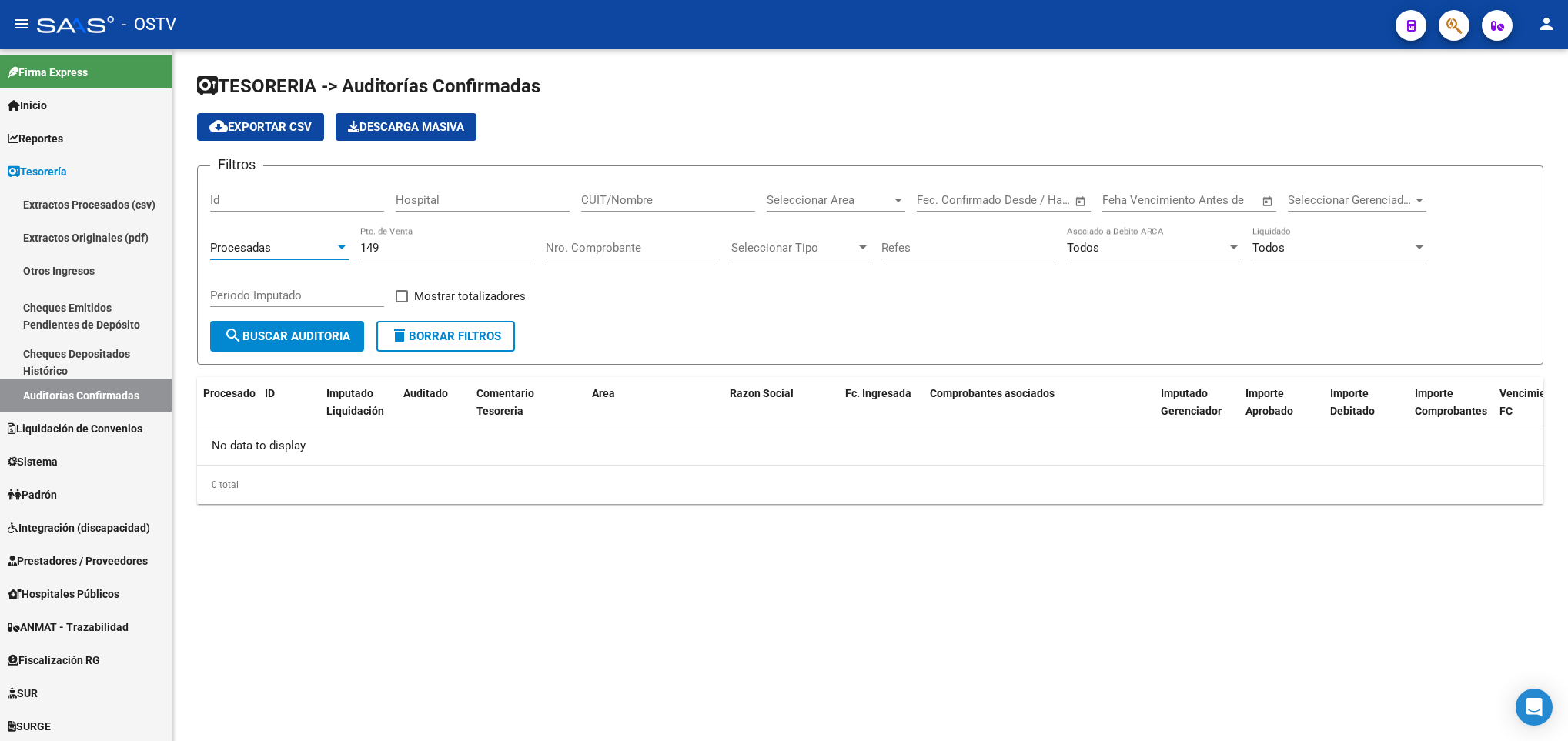
click at [278, 327] on button "search Buscar Auditoria" at bounding box center [287, 336] width 154 height 31
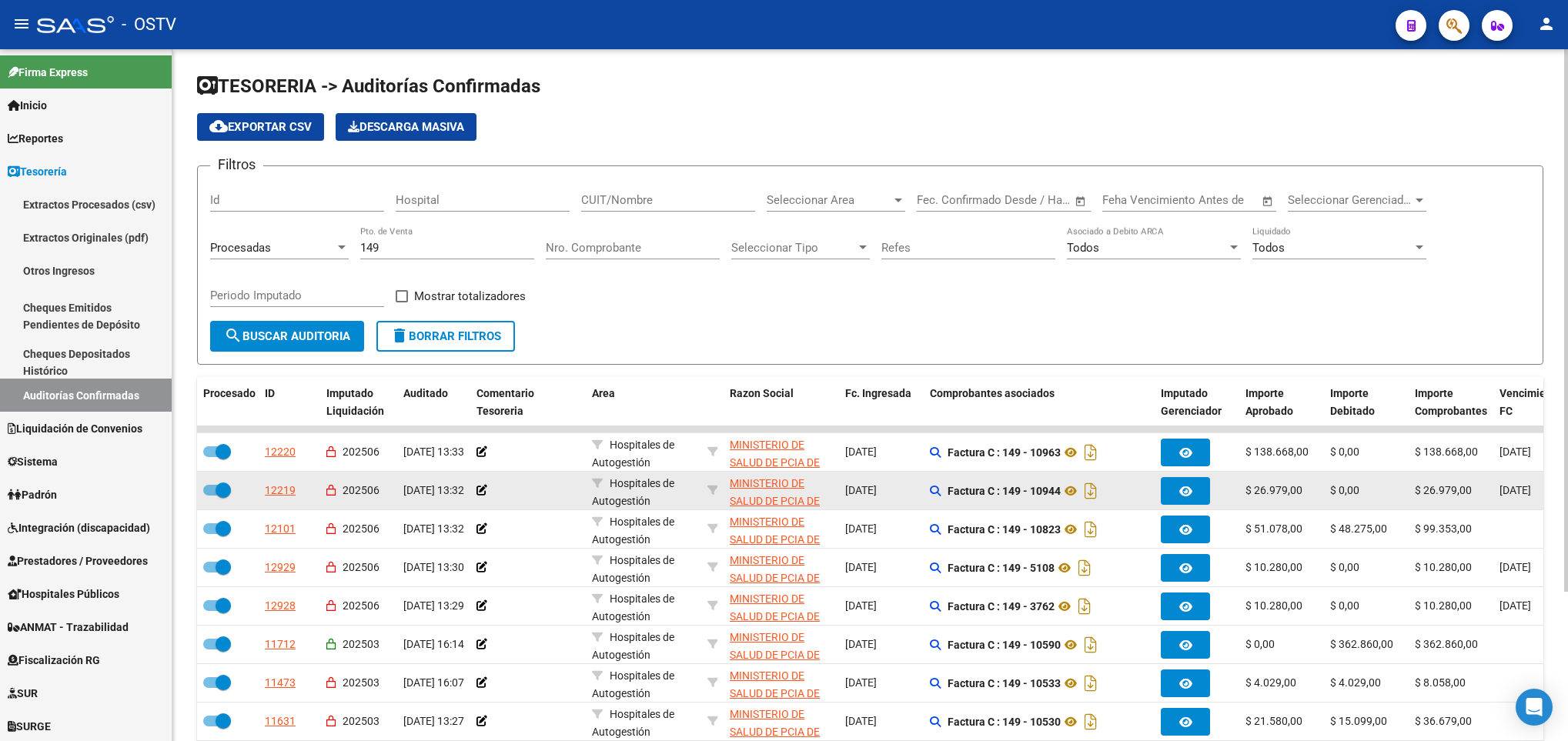
scroll to position [116, 0]
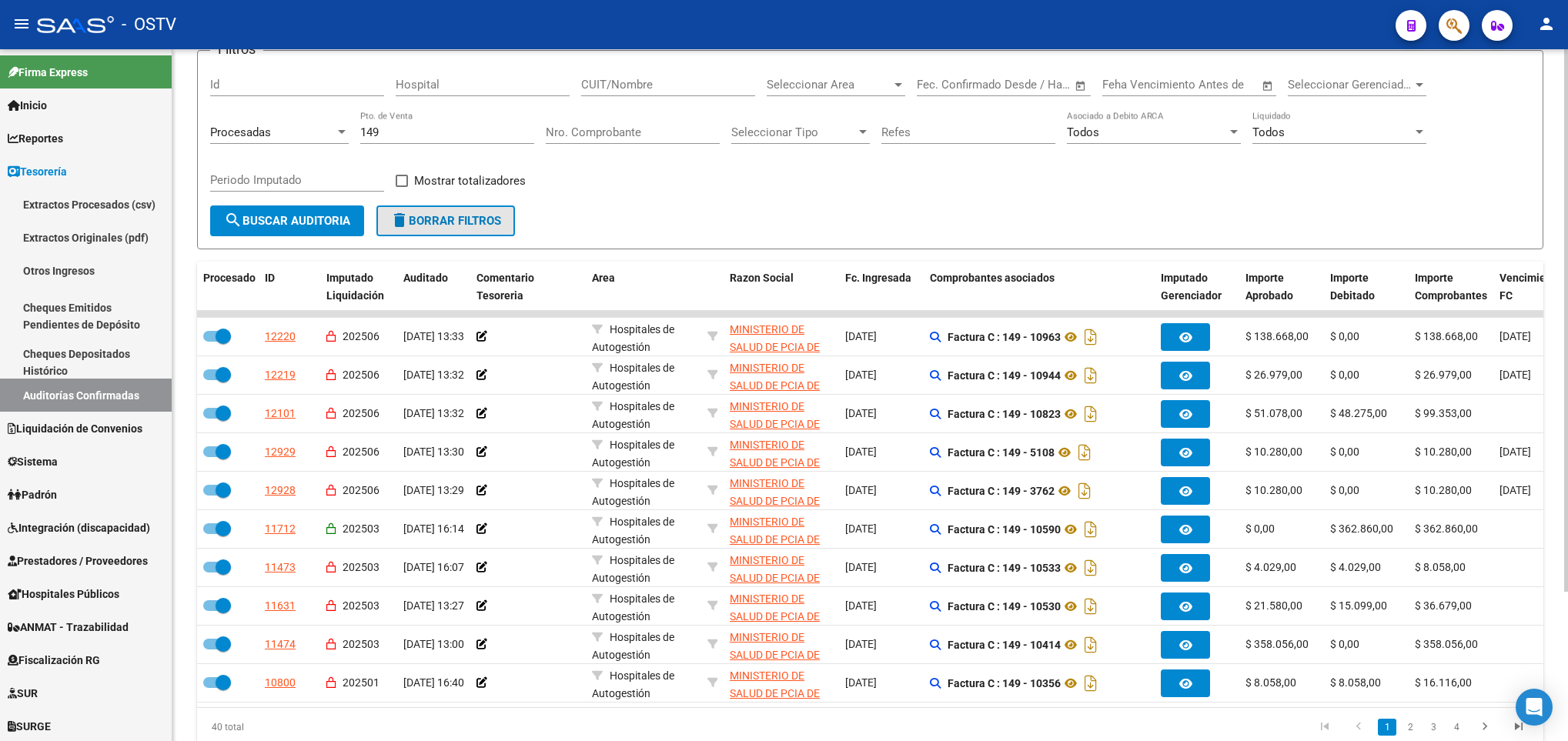
click at [458, 210] on button "delete Borrar Filtros" at bounding box center [445, 220] width 138 height 31
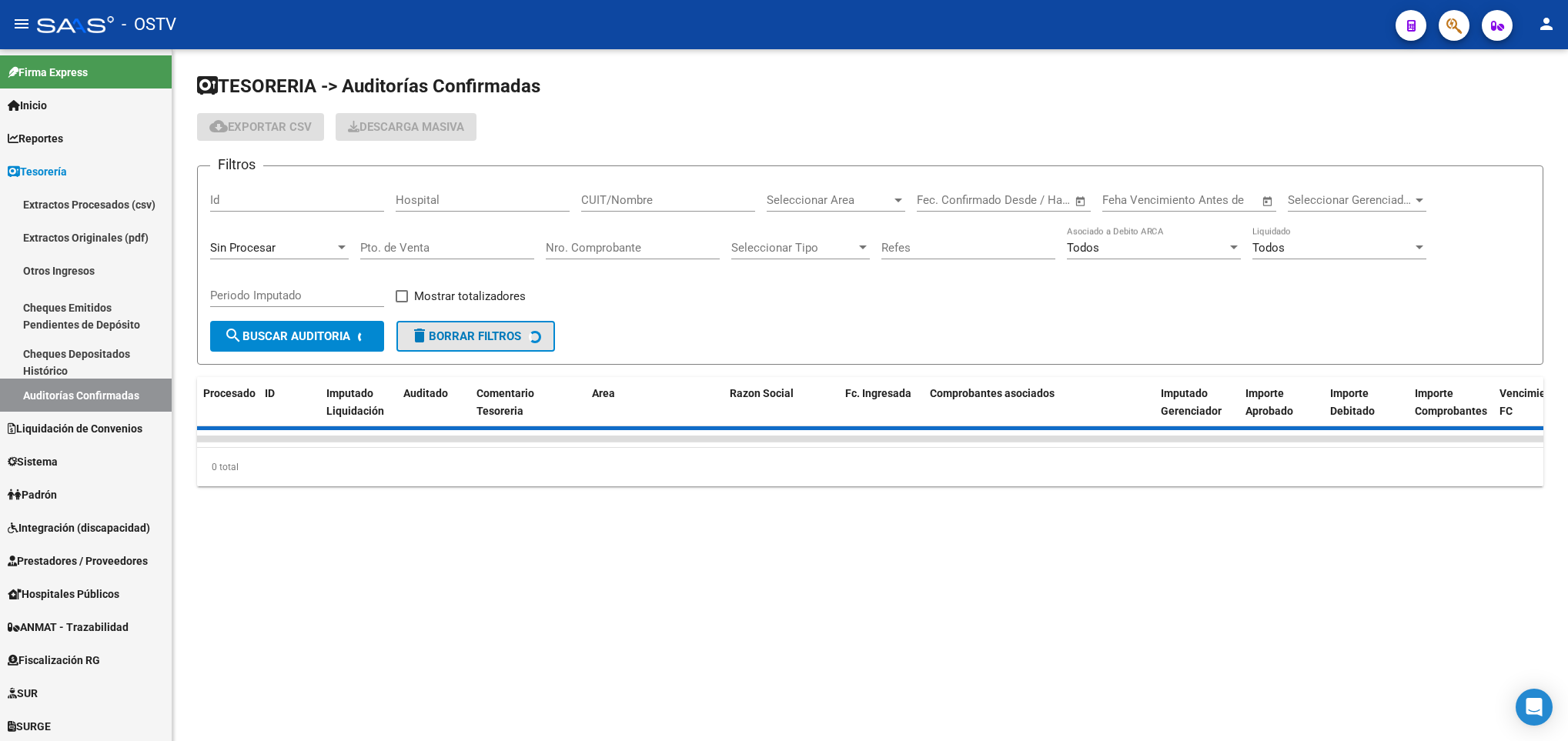
scroll to position [0, 0]
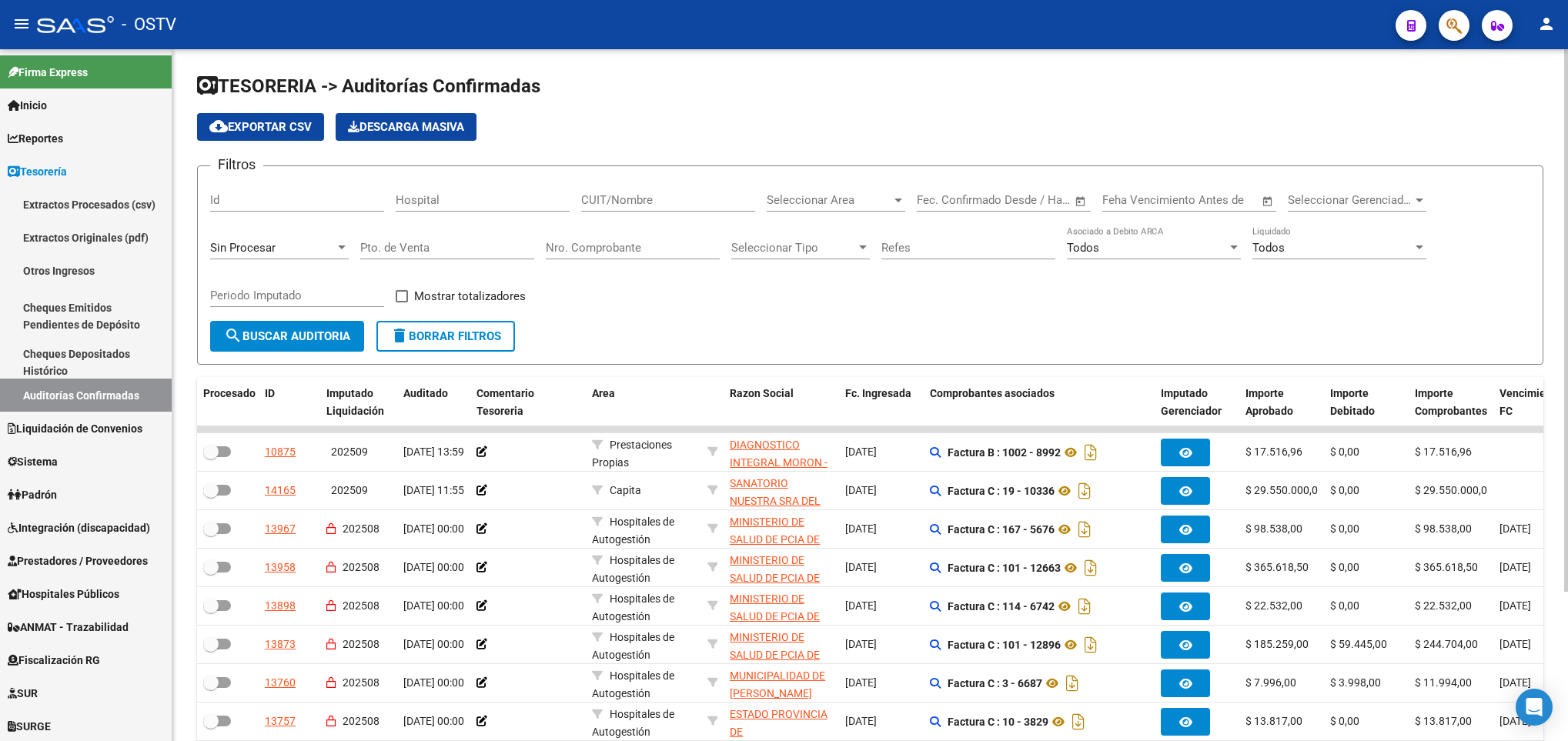
click at [620, 200] on input "CUIT/Nombre" at bounding box center [668, 200] width 174 height 14
type input "30999001005"
click at [266, 335] on span "search Buscar Auditoria" at bounding box center [287, 335] width 126 height 14
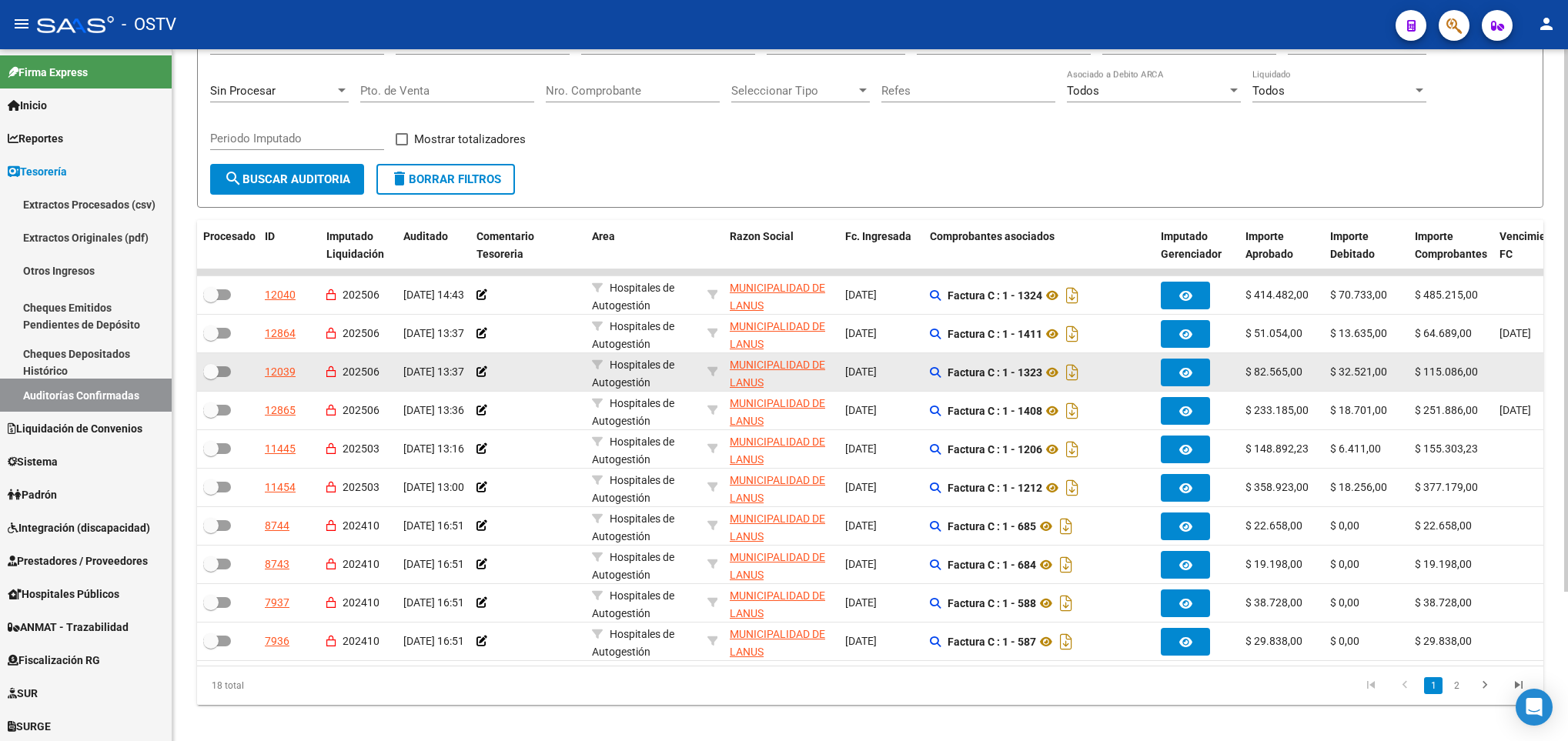
scroll to position [190, 0]
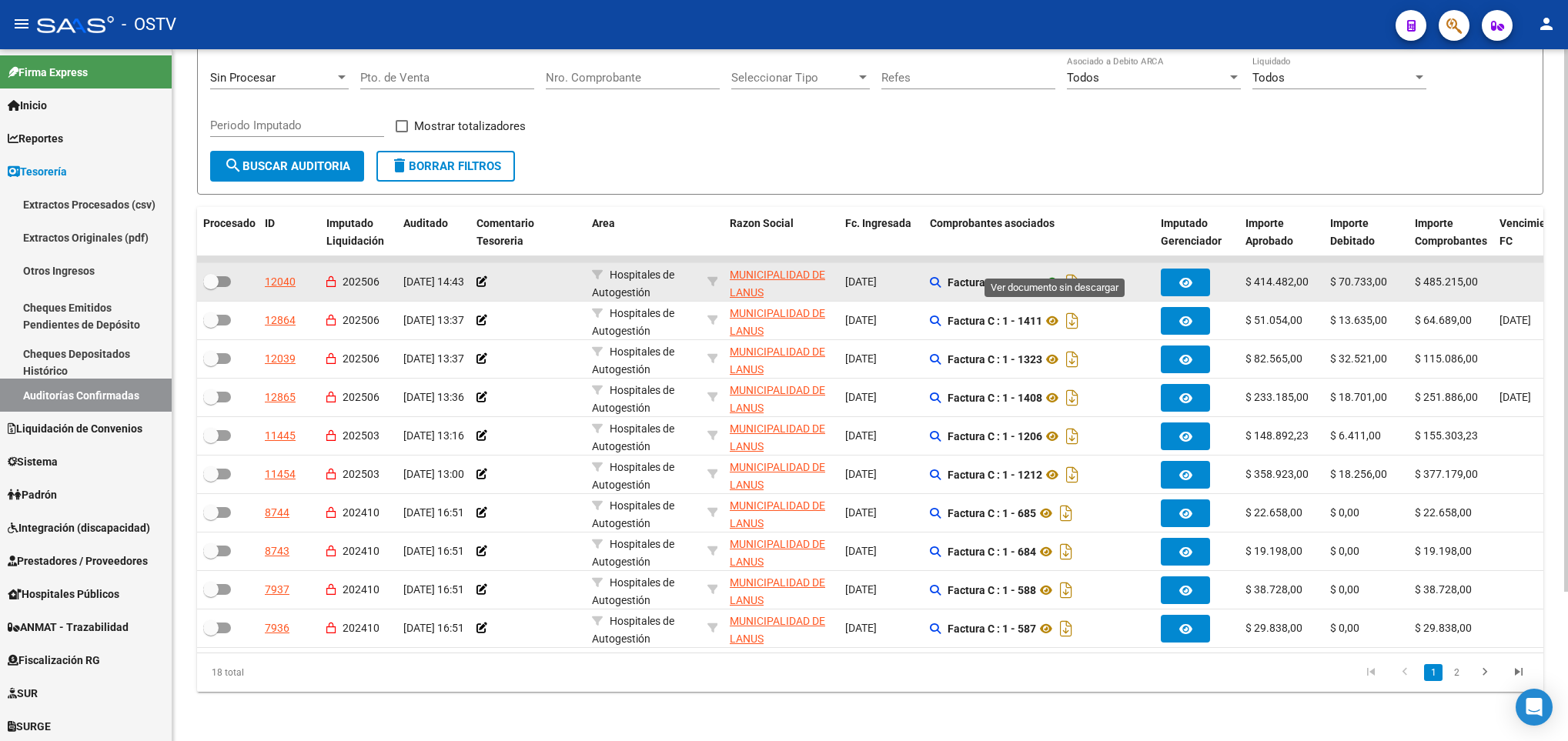
click at [1046, 273] on icon at bounding box center [1052, 282] width 20 height 18
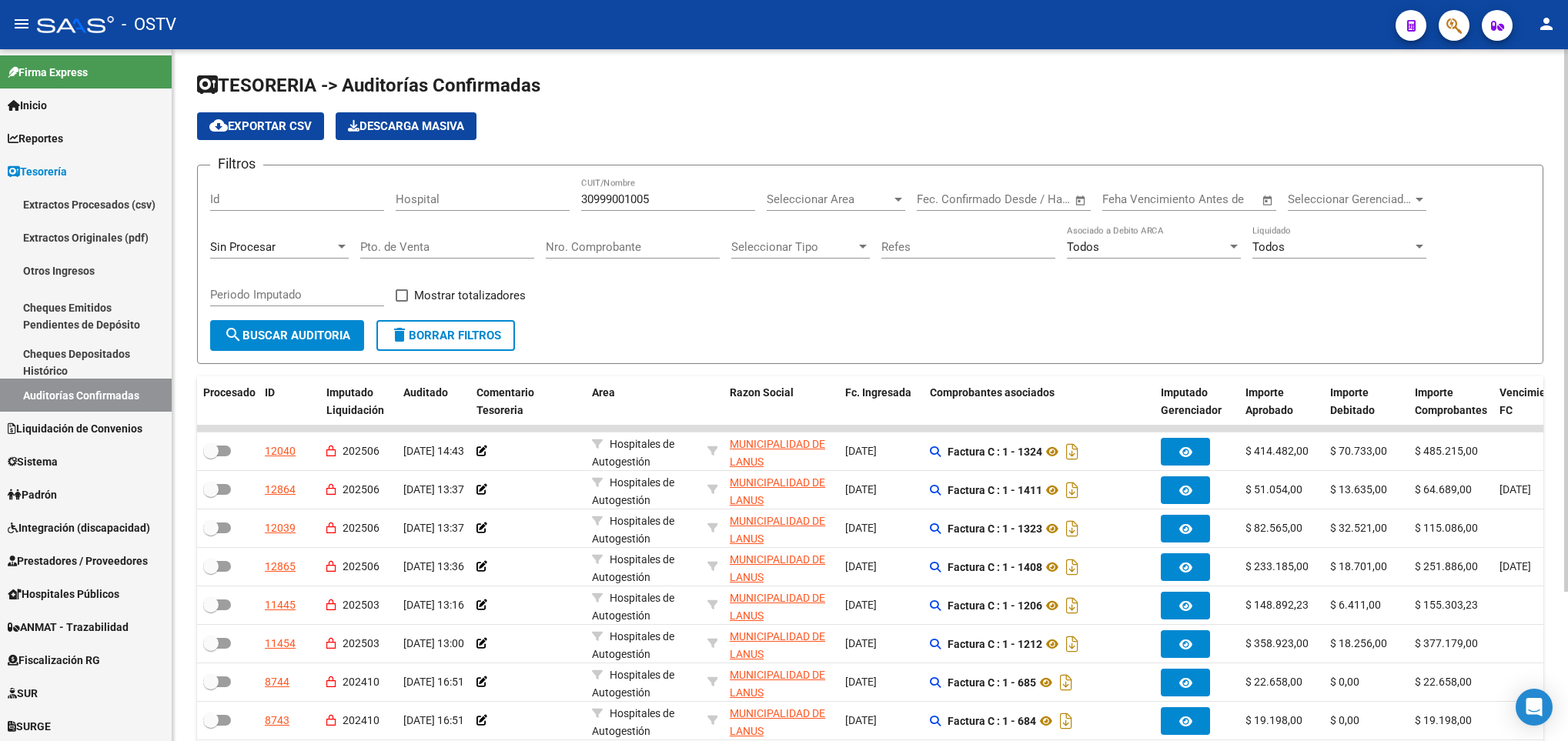
scroll to position [0, 0]
click at [993, 200] on input "text" at bounding box center [1030, 200] width 74 height 14
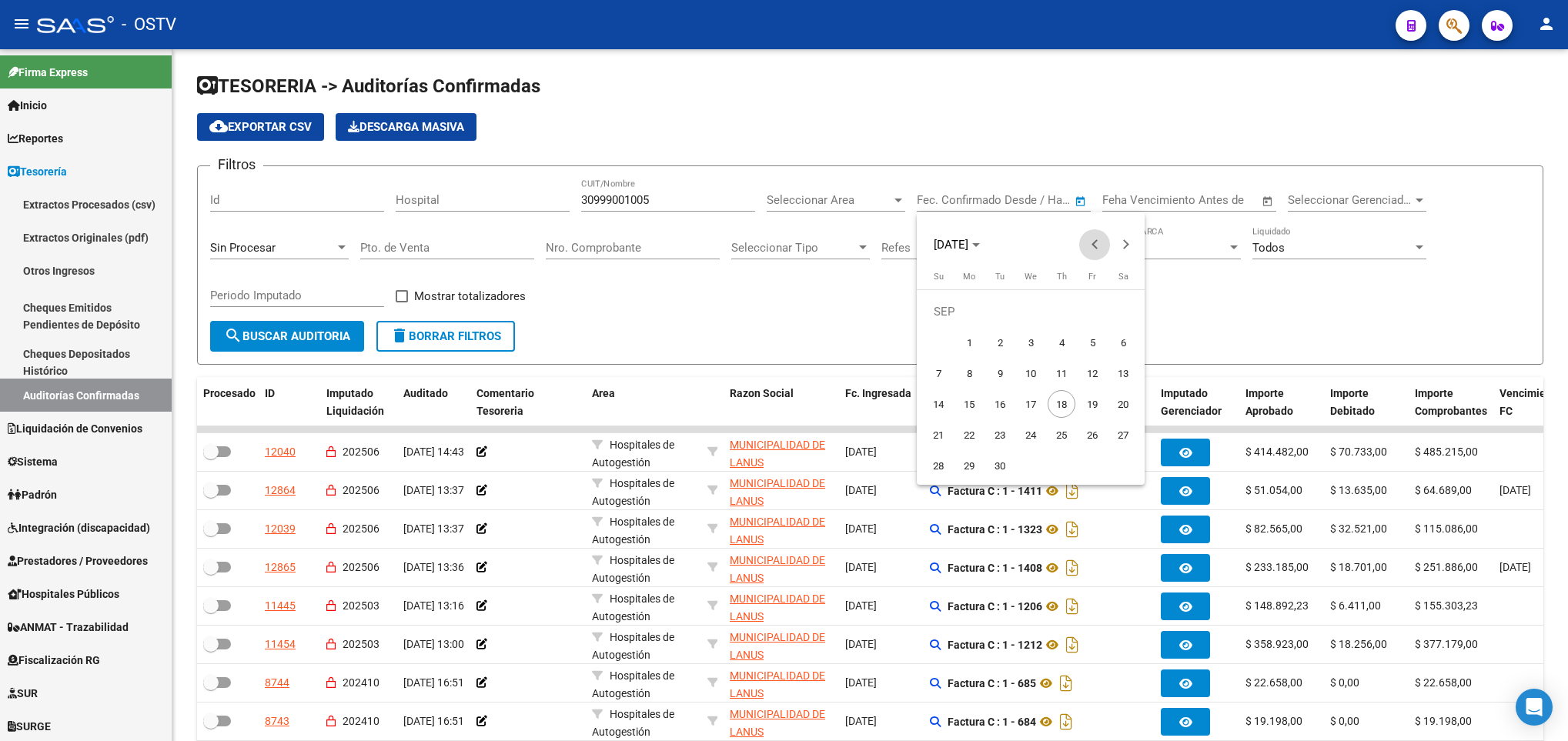
click at [1097, 250] on span "Previous month" at bounding box center [1094, 244] width 31 height 31
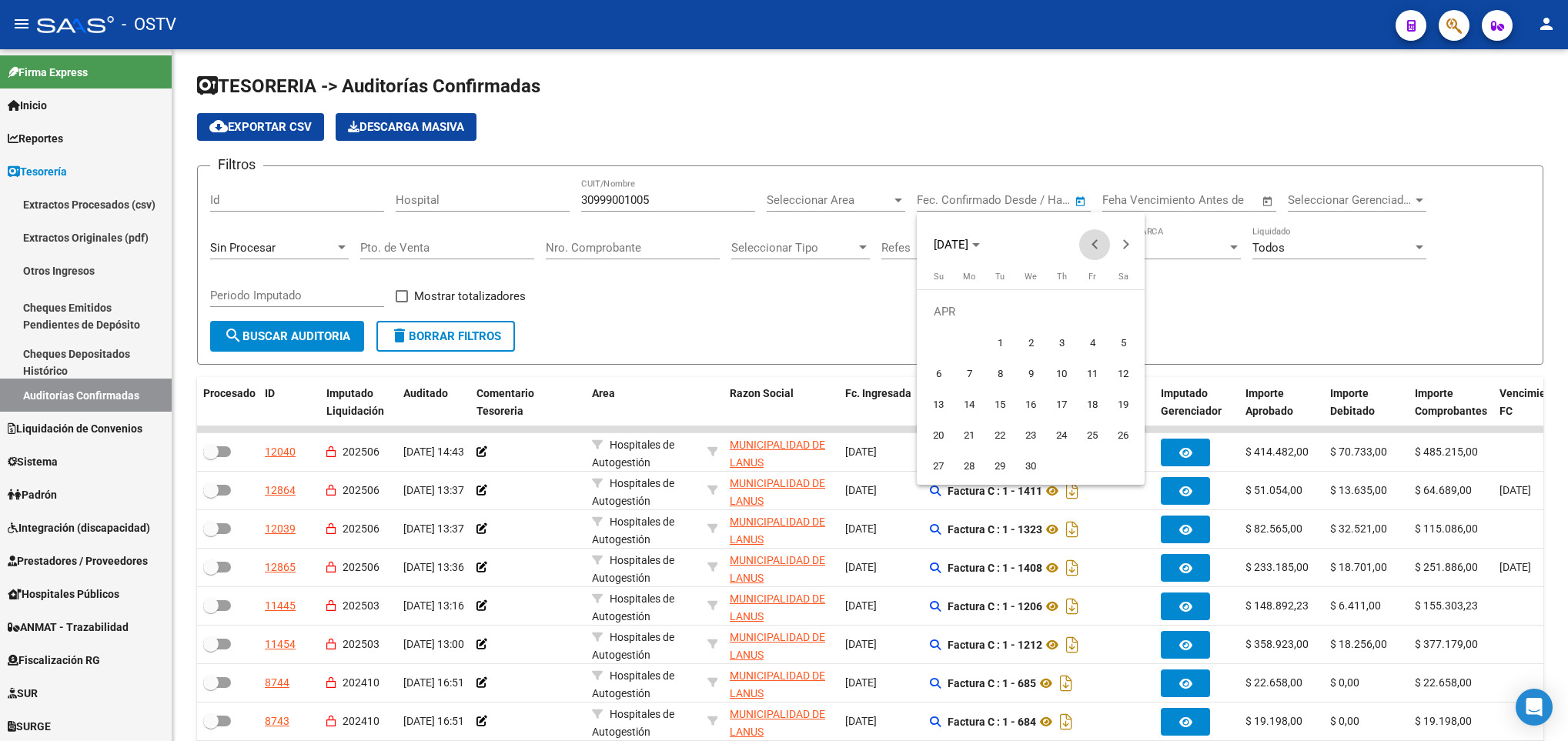
click at [1097, 250] on span "Previous month" at bounding box center [1094, 244] width 31 height 31
click at [963, 462] on span "31" at bounding box center [969, 466] width 28 height 28
type input "31/03/2025"
click at [1123, 248] on button "Next month" at bounding box center [1125, 244] width 31 height 31
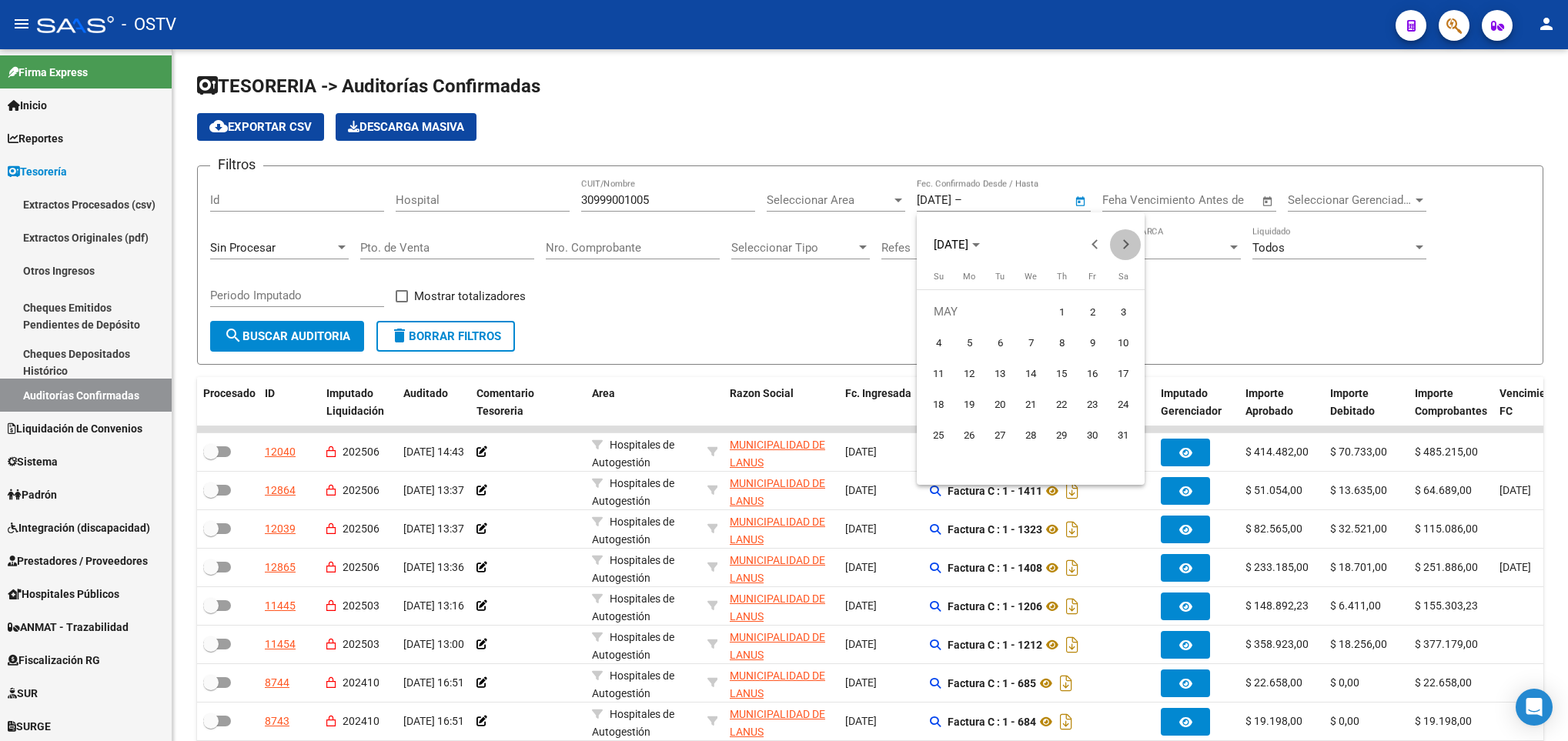
click at [1123, 248] on button "Next month" at bounding box center [1125, 244] width 31 height 31
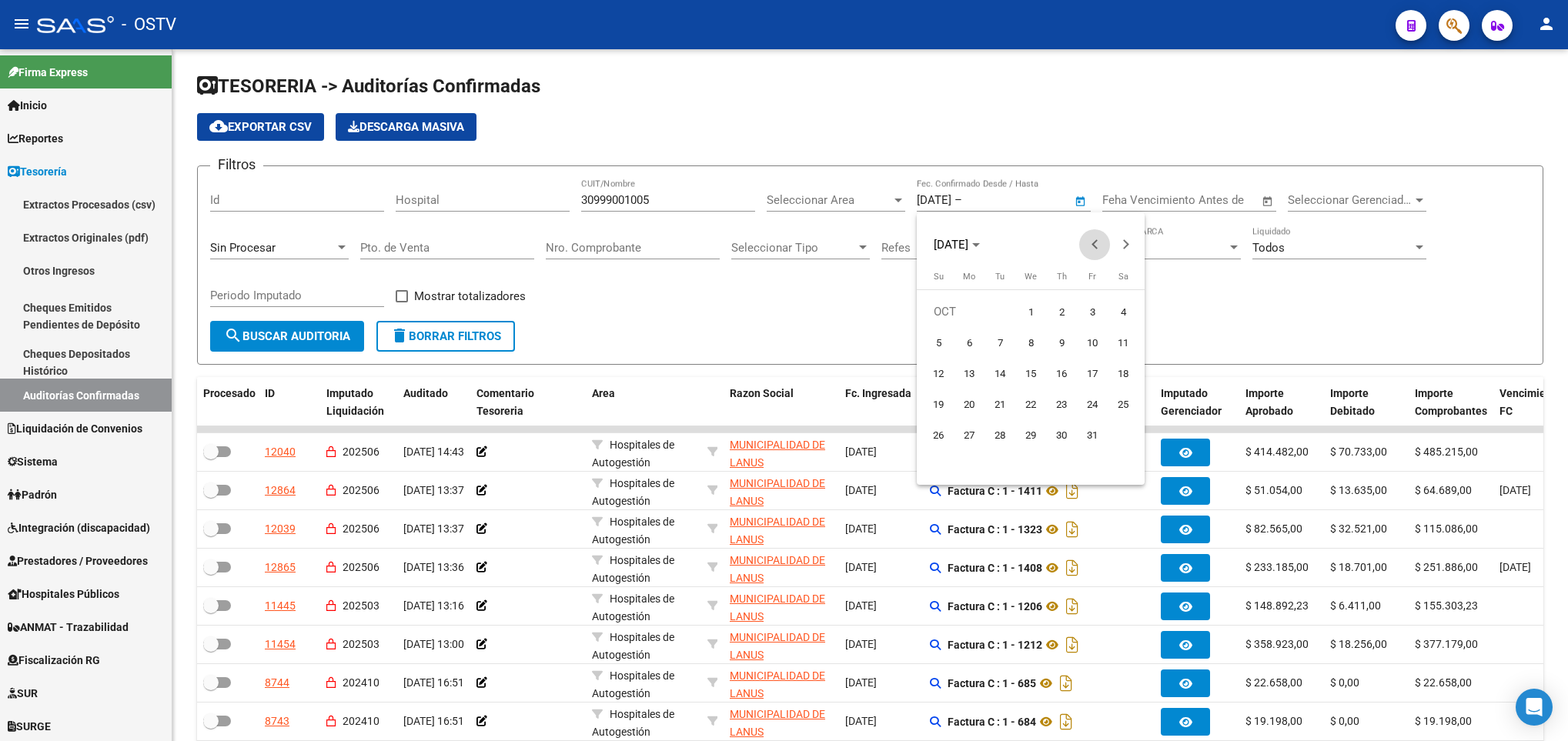
click at [1083, 243] on span "Previous month" at bounding box center [1094, 244] width 31 height 31
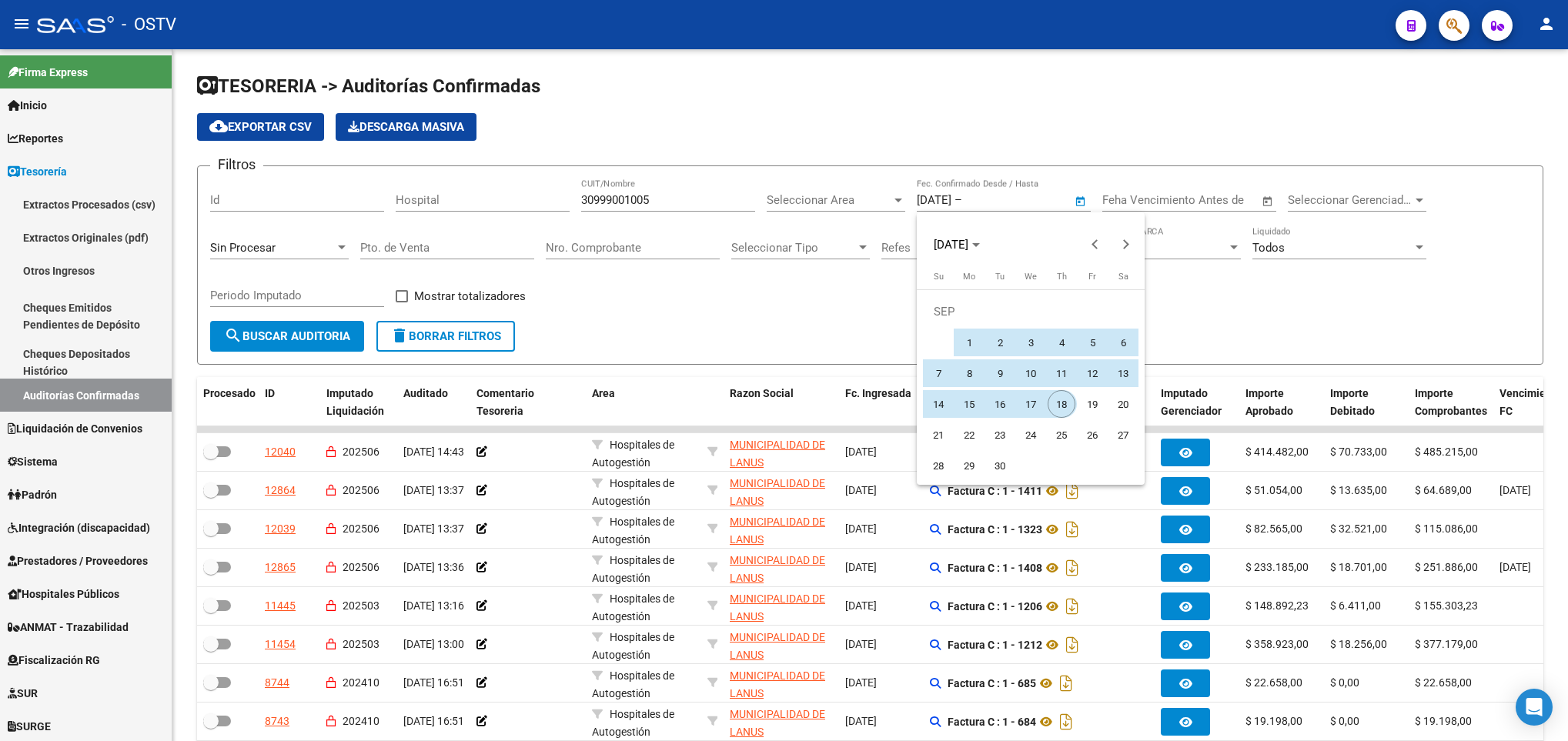
click at [1058, 394] on span "18" at bounding box center [1061, 403] width 28 height 28
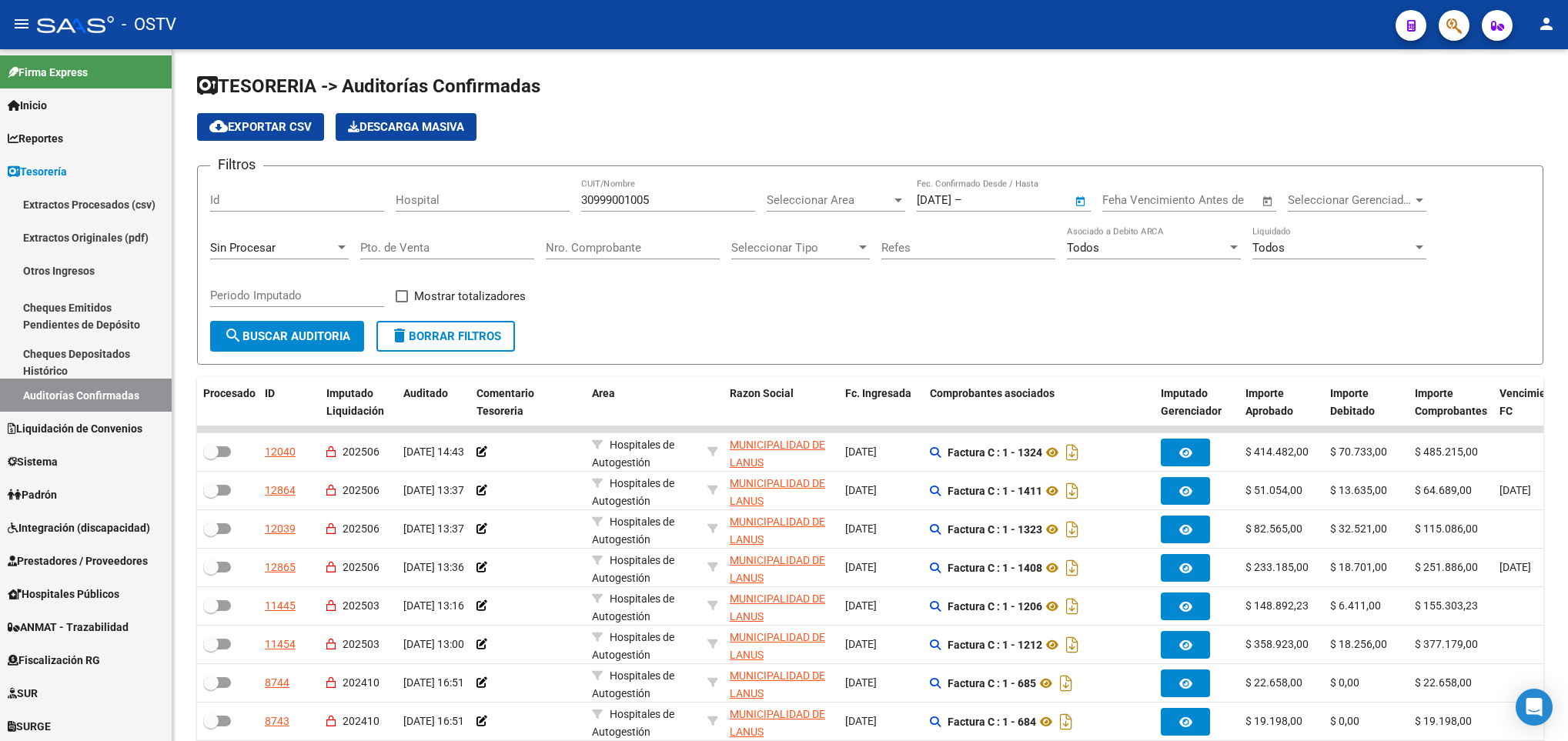
type input "18/09/2025"
click at [291, 332] on span "search Buscar Auditoria" at bounding box center [287, 335] width 126 height 14
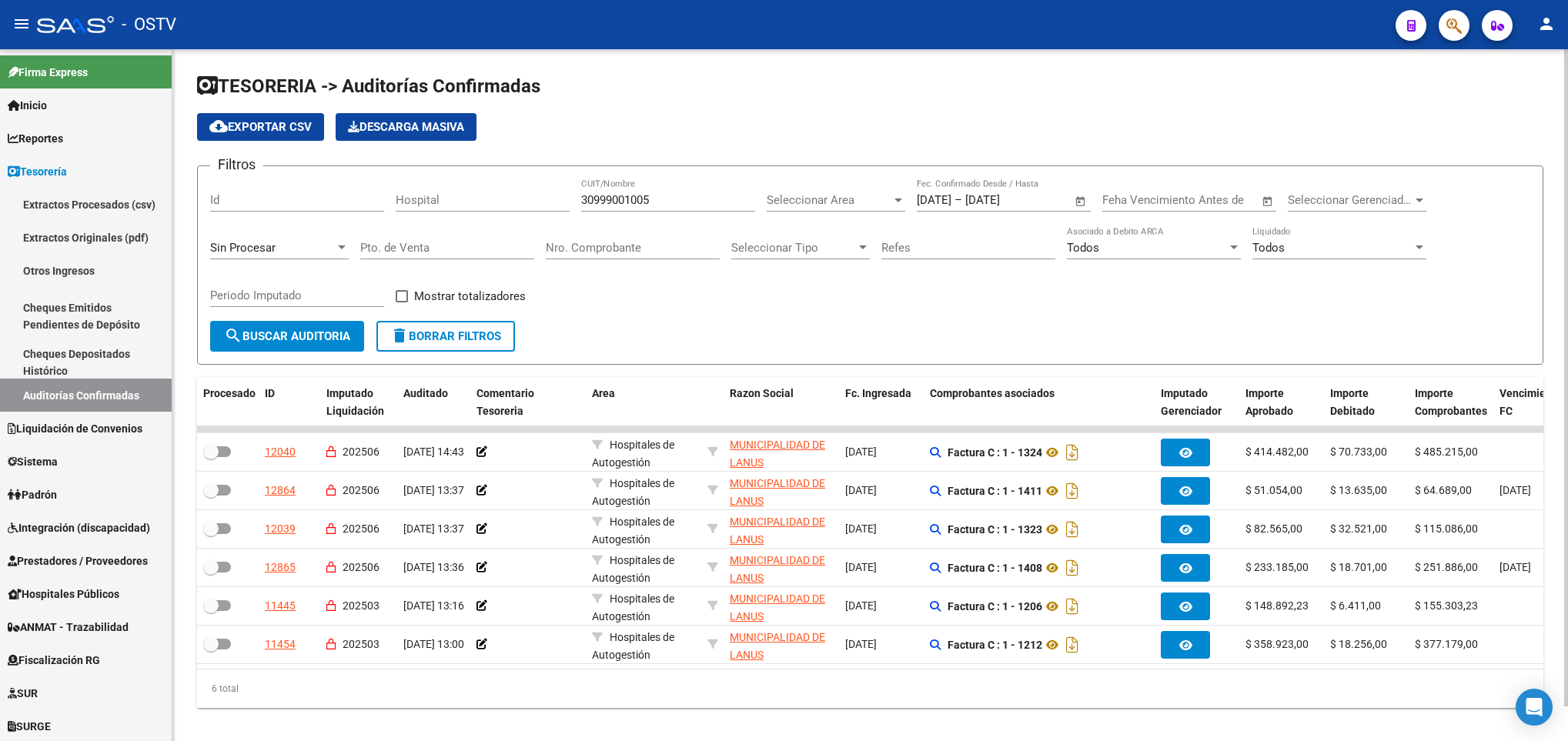
click at [400, 301] on span at bounding box center [401, 295] width 12 height 12
click at [401, 303] on input "Mostrar totalizadores" at bounding box center [401, 303] width 1 height 1
checkbox input "true"
click at [314, 330] on span "search Buscar Auditoria" at bounding box center [287, 335] width 126 height 14
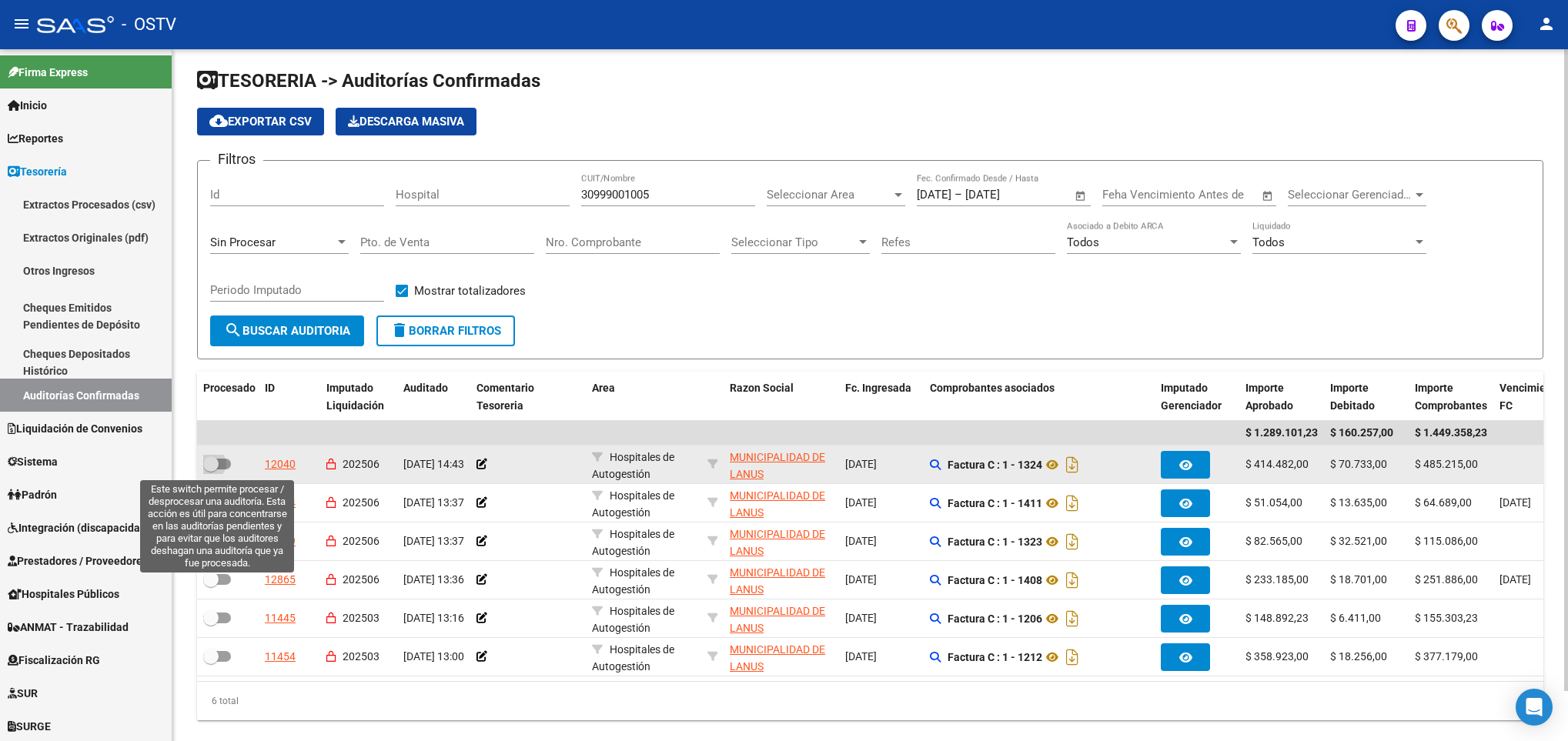
click at [222, 465] on span at bounding box center [216, 463] width 28 height 10
click at [211, 470] on input "checkbox" at bounding box center [210, 470] width 1 height 1
checkbox input "true"
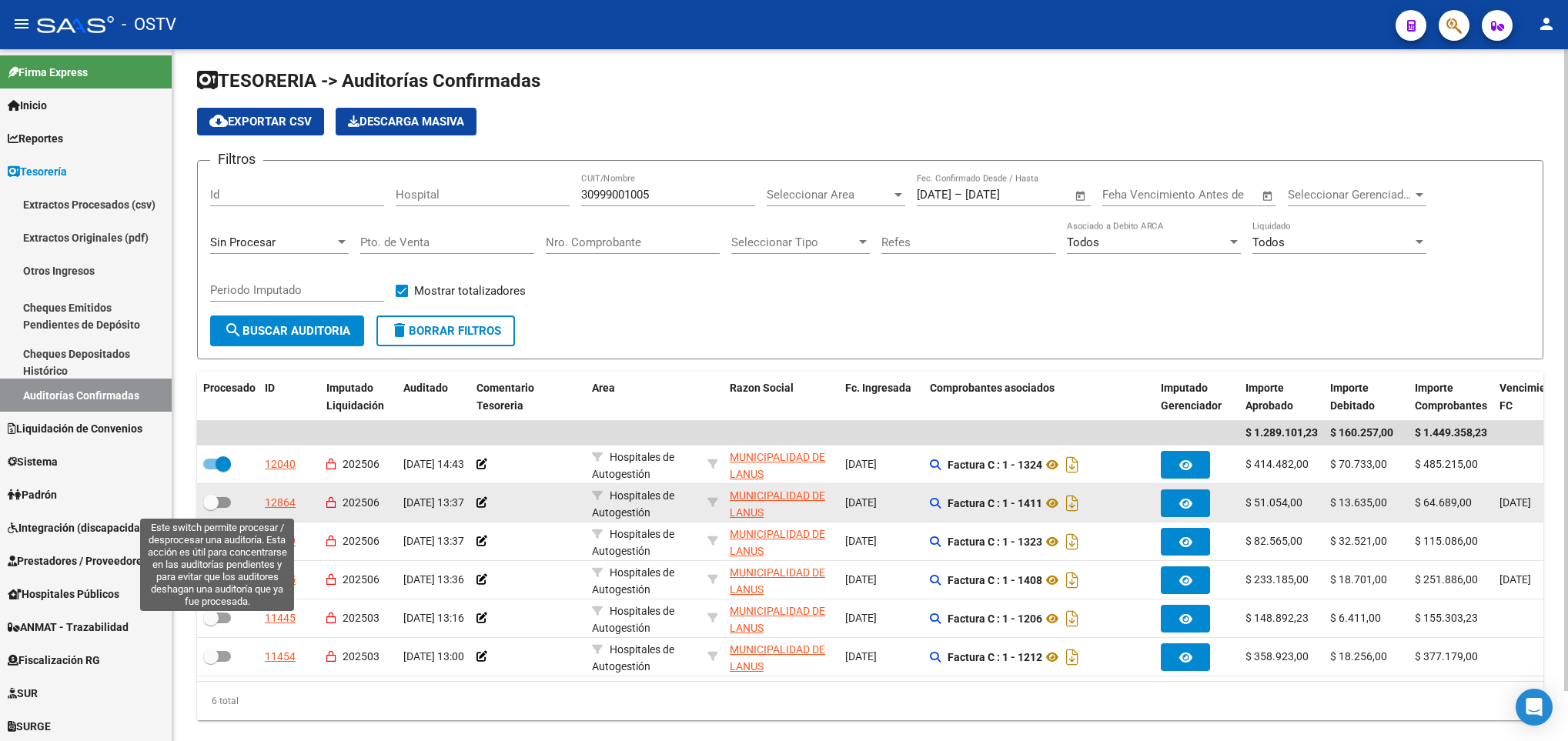
click at [229, 504] on span at bounding box center [216, 501] width 28 height 10
click at [211, 508] on input "checkbox" at bounding box center [210, 508] width 1 height 1
checkbox input "true"
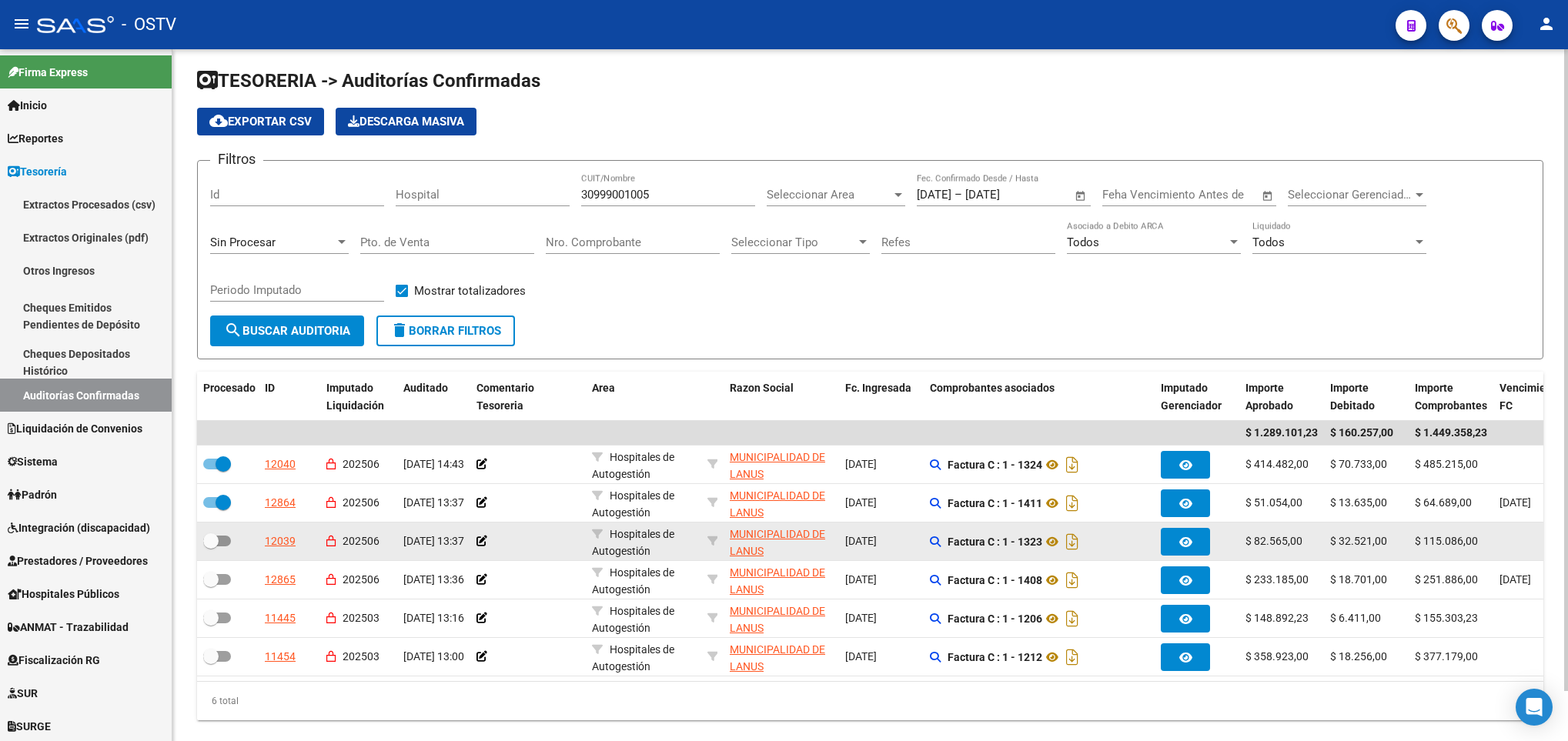
click at [217, 531] on datatable-body-cell at bounding box center [228, 541] width 62 height 38
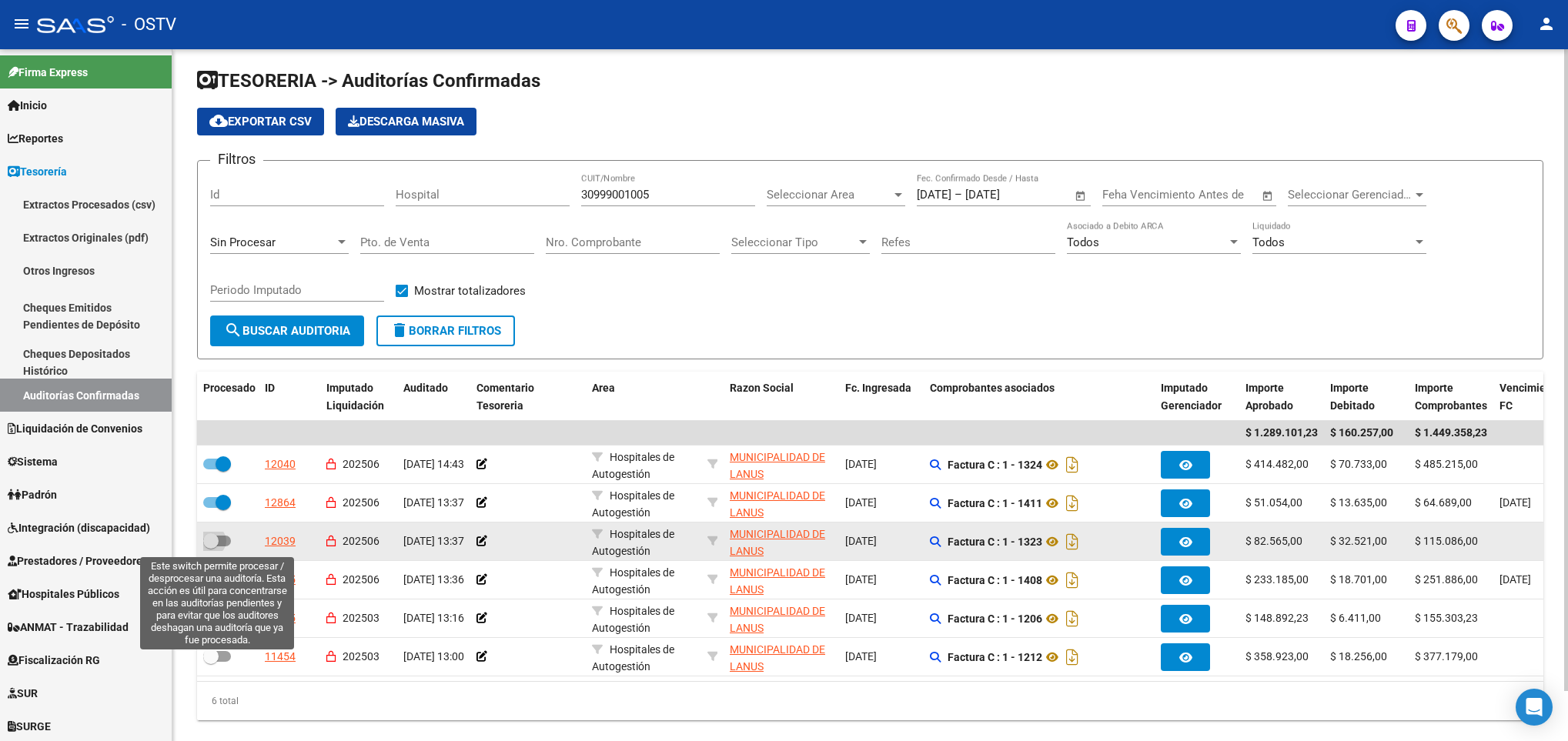
click at [221, 543] on span at bounding box center [216, 541] width 28 height 10
click at [211, 546] on input "checkbox" at bounding box center [210, 546] width 1 height 1
checkbox input "true"
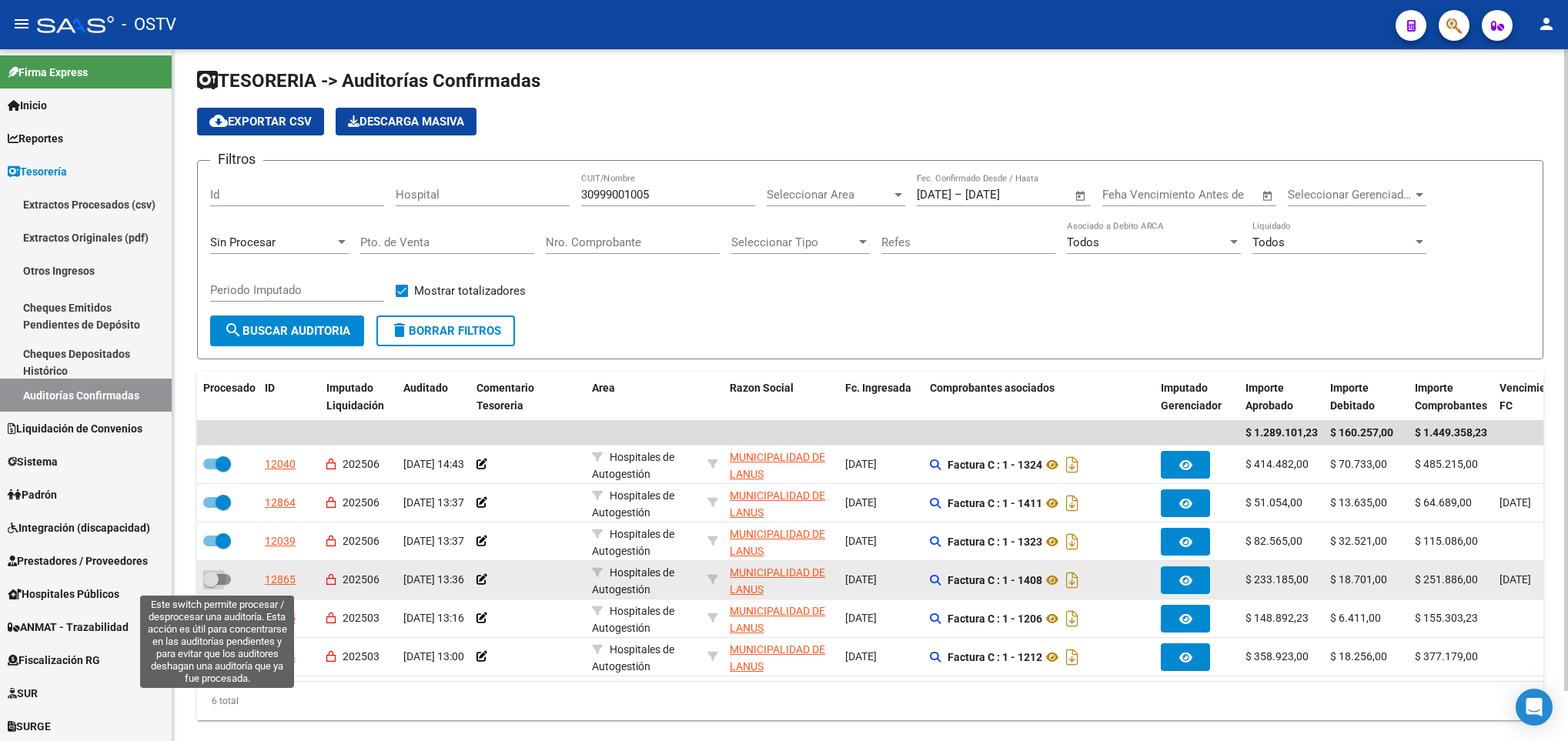
click at [222, 570] on label at bounding box center [216, 579] width 28 height 18
click at [211, 584] on input "checkbox" at bounding box center [210, 584] width 1 height 1
checkbox input "true"
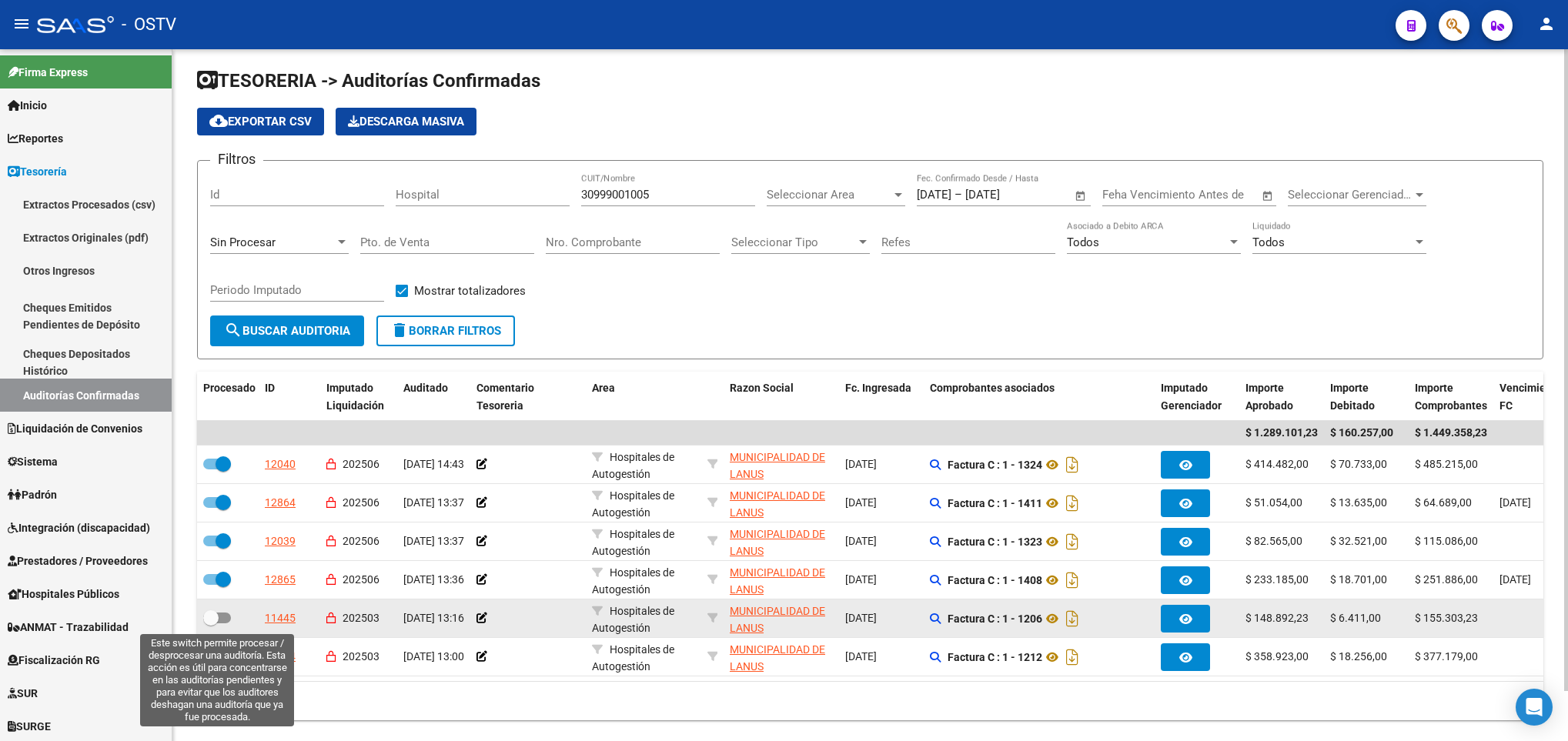
click at [222, 616] on span at bounding box center [216, 617] width 28 height 10
click at [211, 623] on input "checkbox" at bounding box center [210, 623] width 1 height 1
checkbox input "true"
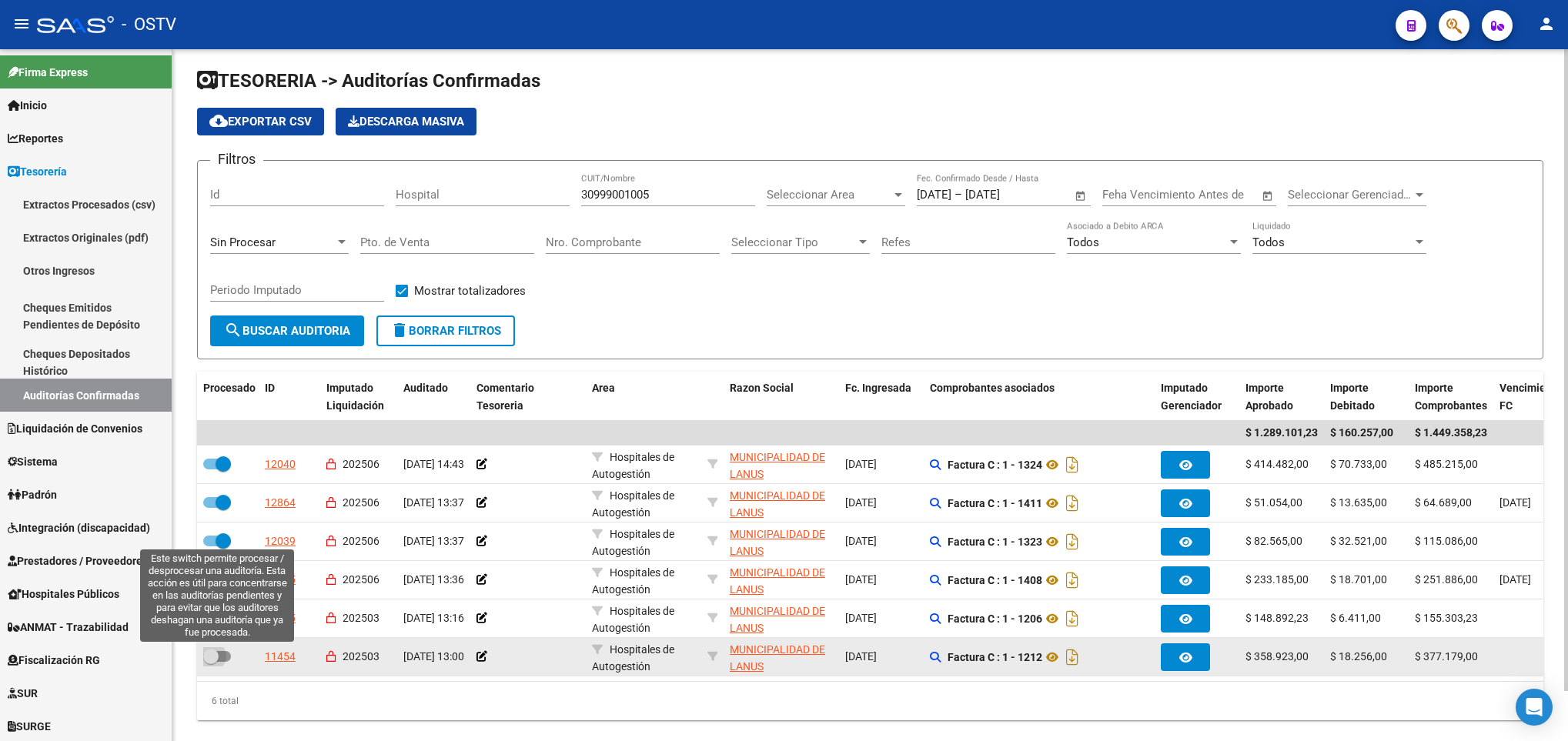
click at [213, 663] on span at bounding box center [210, 656] width 15 height 15
click at [211, 663] on input "checkbox" at bounding box center [210, 662] width 1 height 1
checkbox input "true"
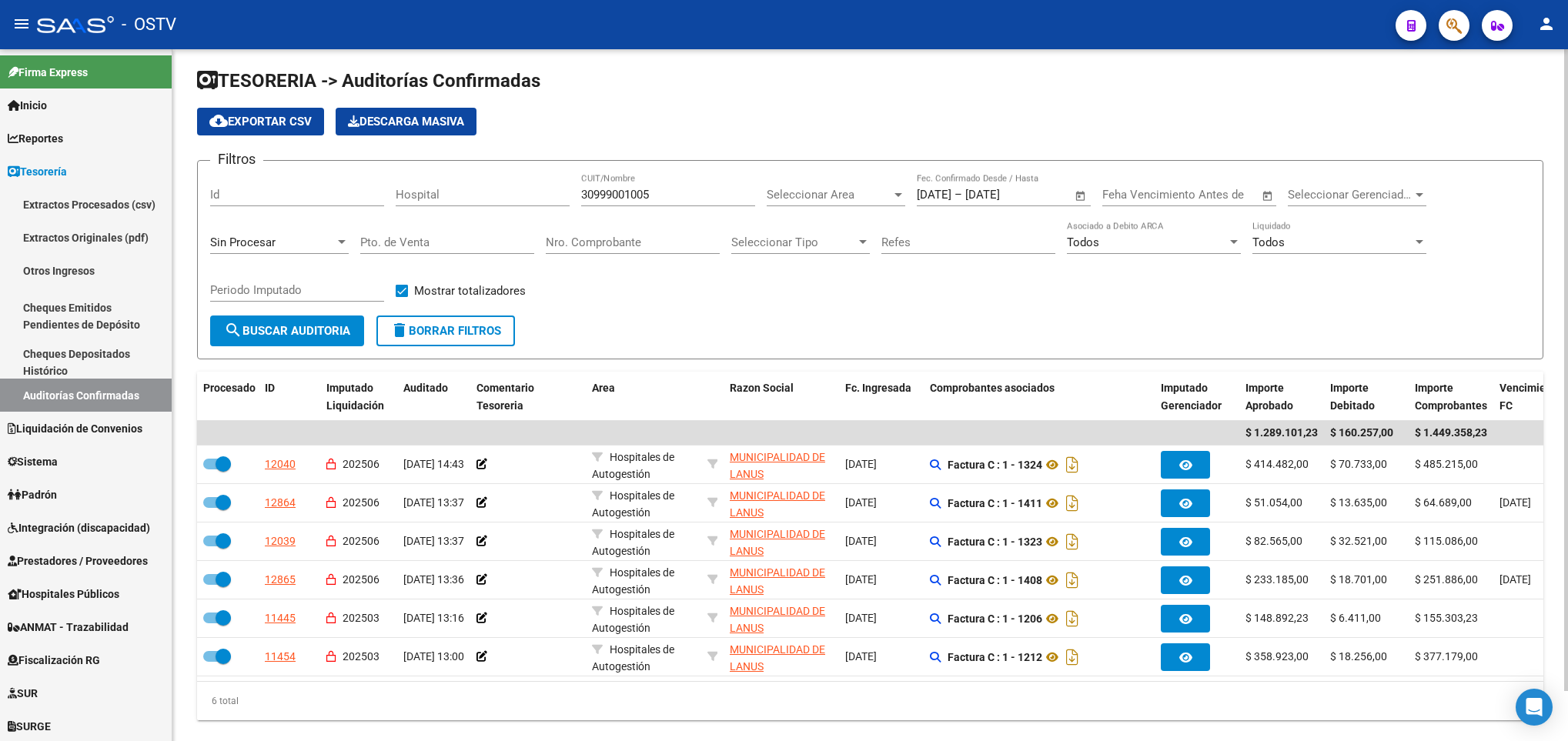
click at [446, 316] on button "delete Borrar Filtros" at bounding box center [445, 331] width 138 height 31
checkbox input "false"
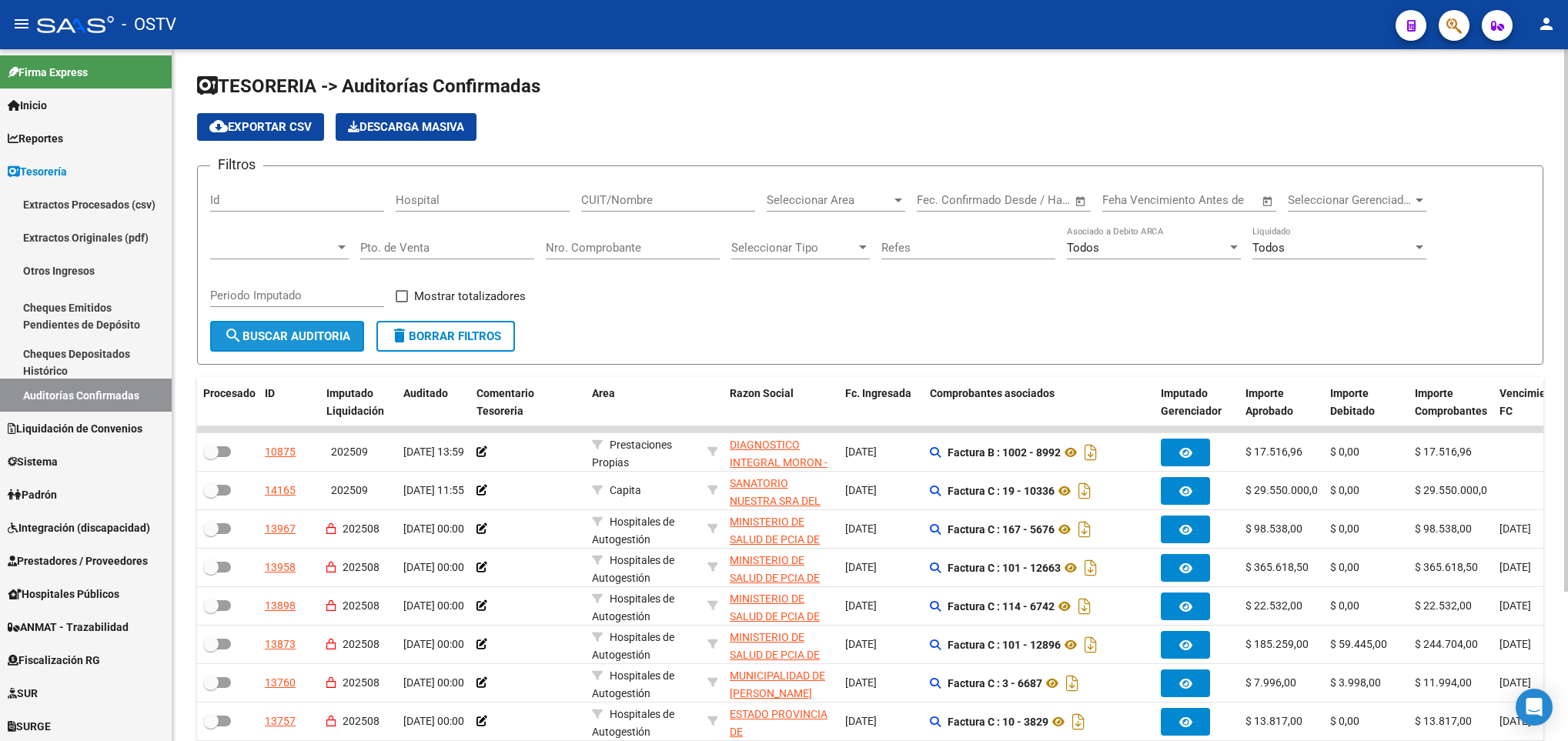
click at [280, 327] on button "search Buscar Auditoria" at bounding box center [287, 336] width 154 height 31
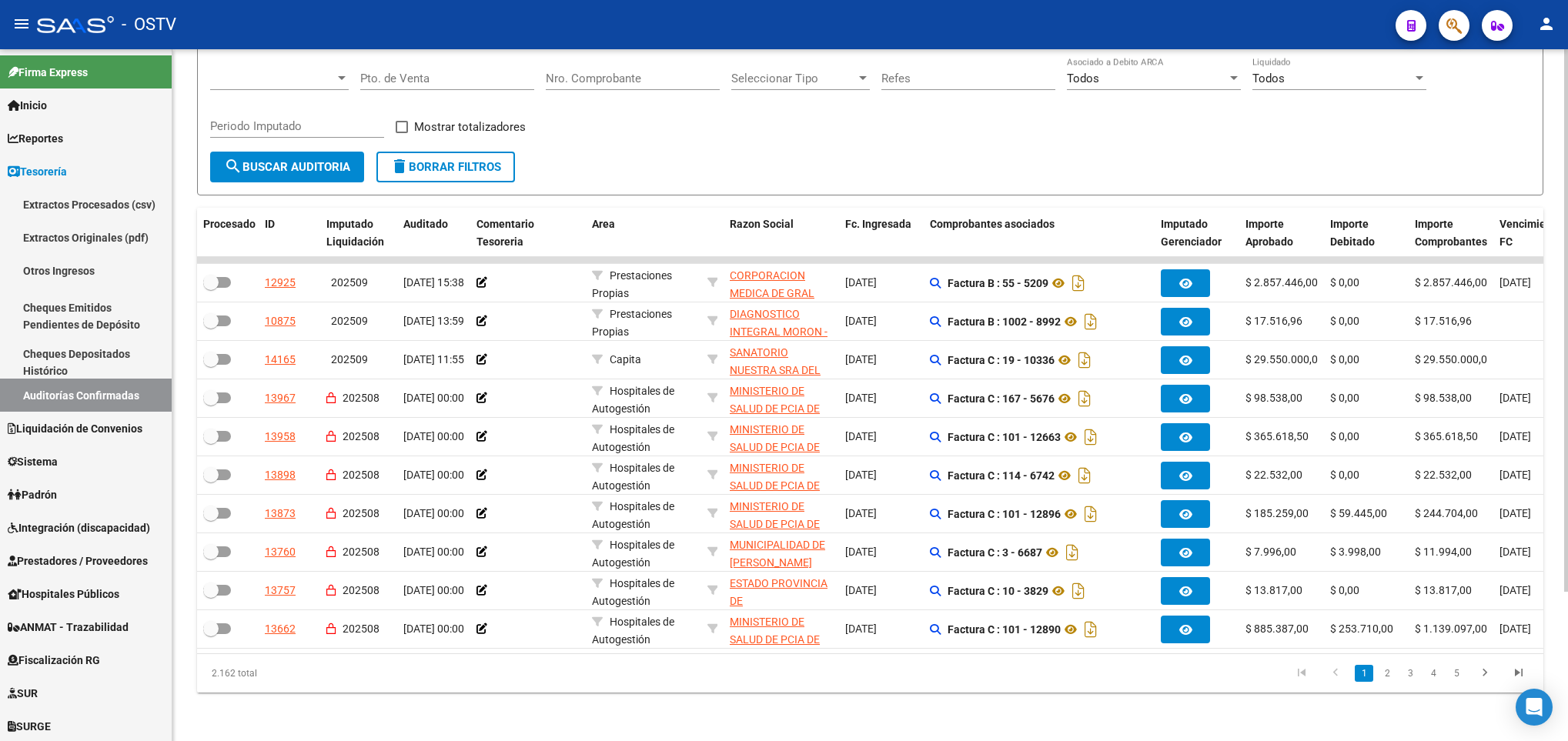
scroll to position [176, 0]
click at [1567, 377] on html "menu - OSTV person Firma Express Inicio Calendario SSS Instructivos Contacto OS…" at bounding box center [784, 370] width 1568 height 741
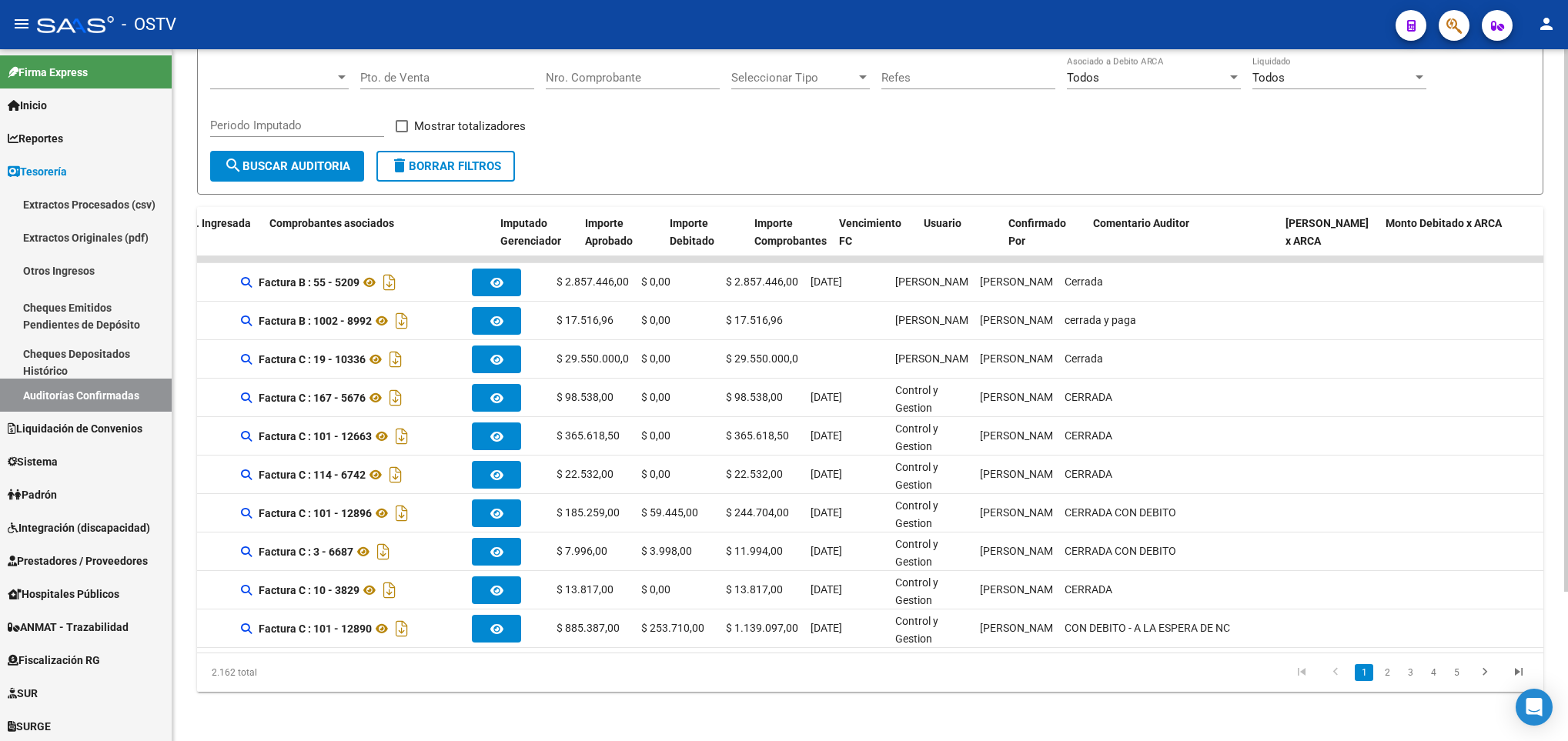
scroll to position [0, 0]
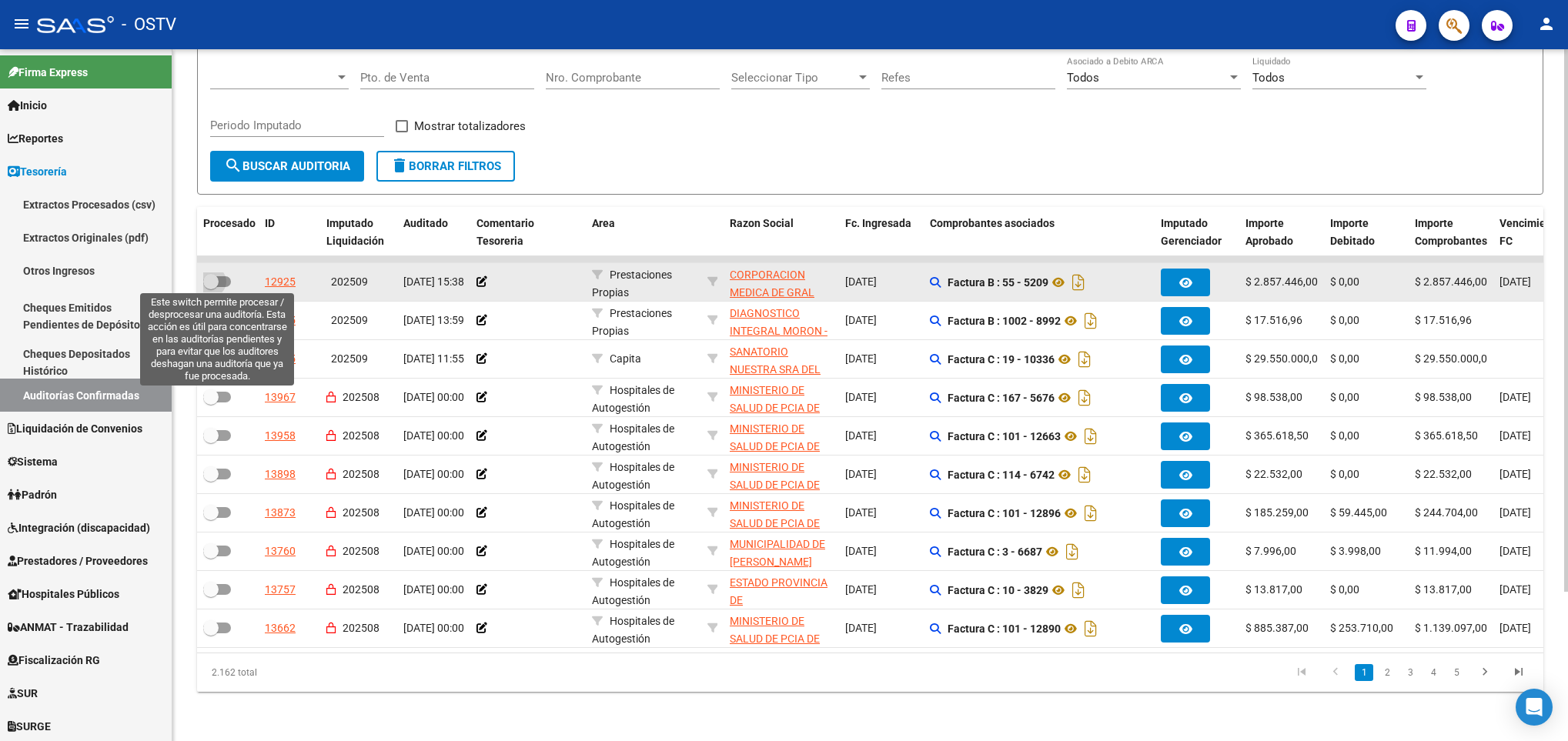
click at [220, 277] on span at bounding box center [216, 281] width 28 height 10
click at [211, 287] on input "checkbox" at bounding box center [210, 287] width 1 height 1
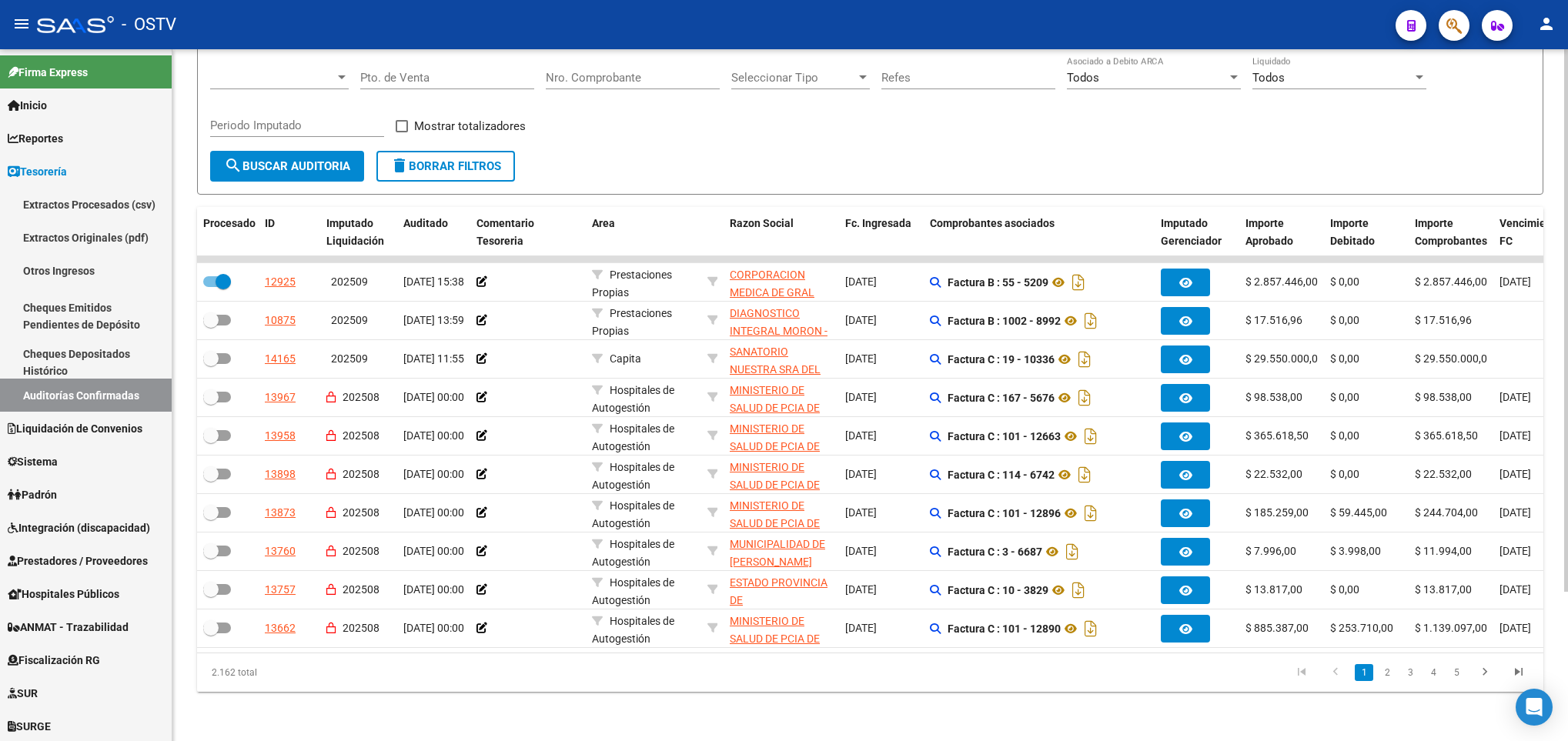
click at [261, 168] on span "search Buscar Auditoria" at bounding box center [287, 165] width 126 height 14
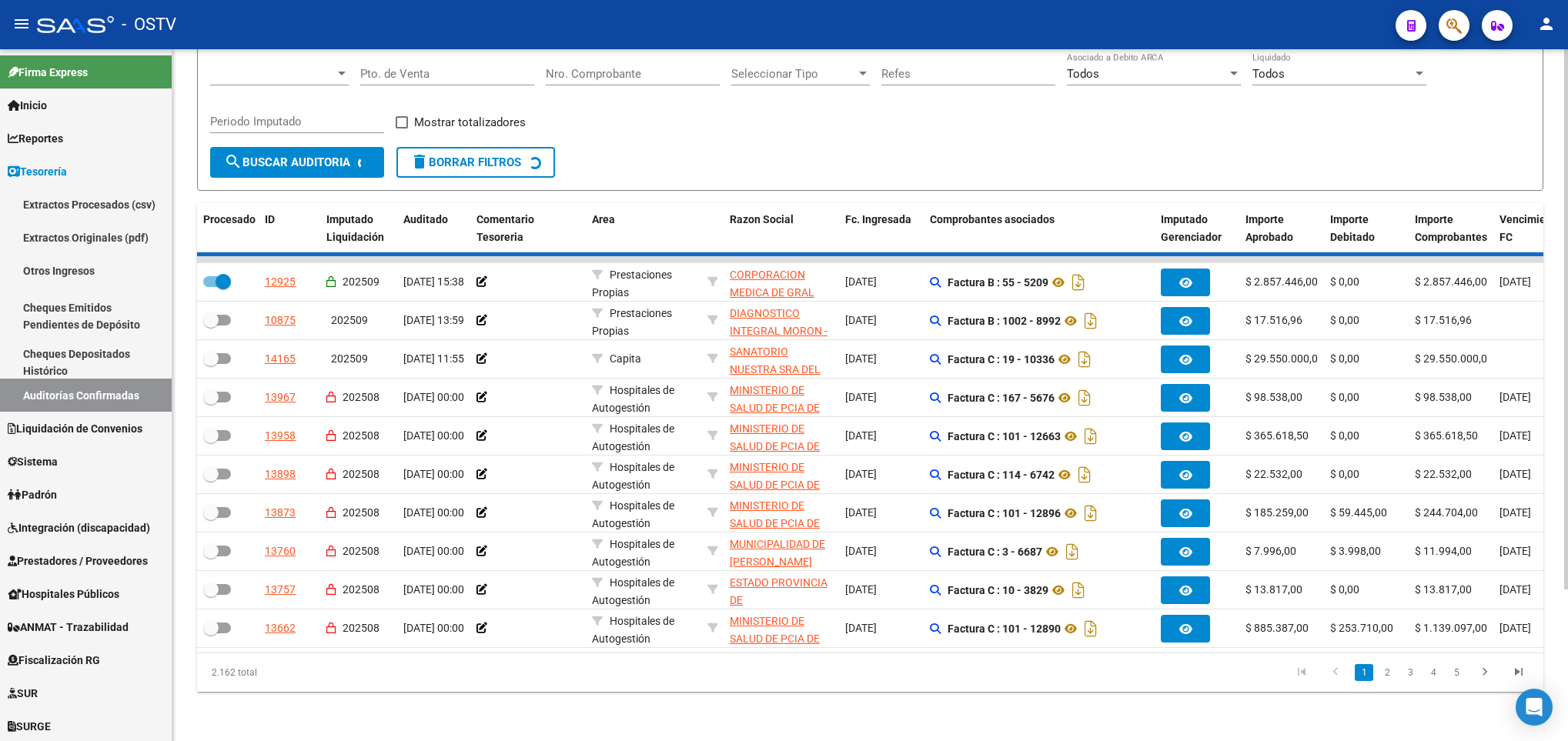
checkbox input "false"
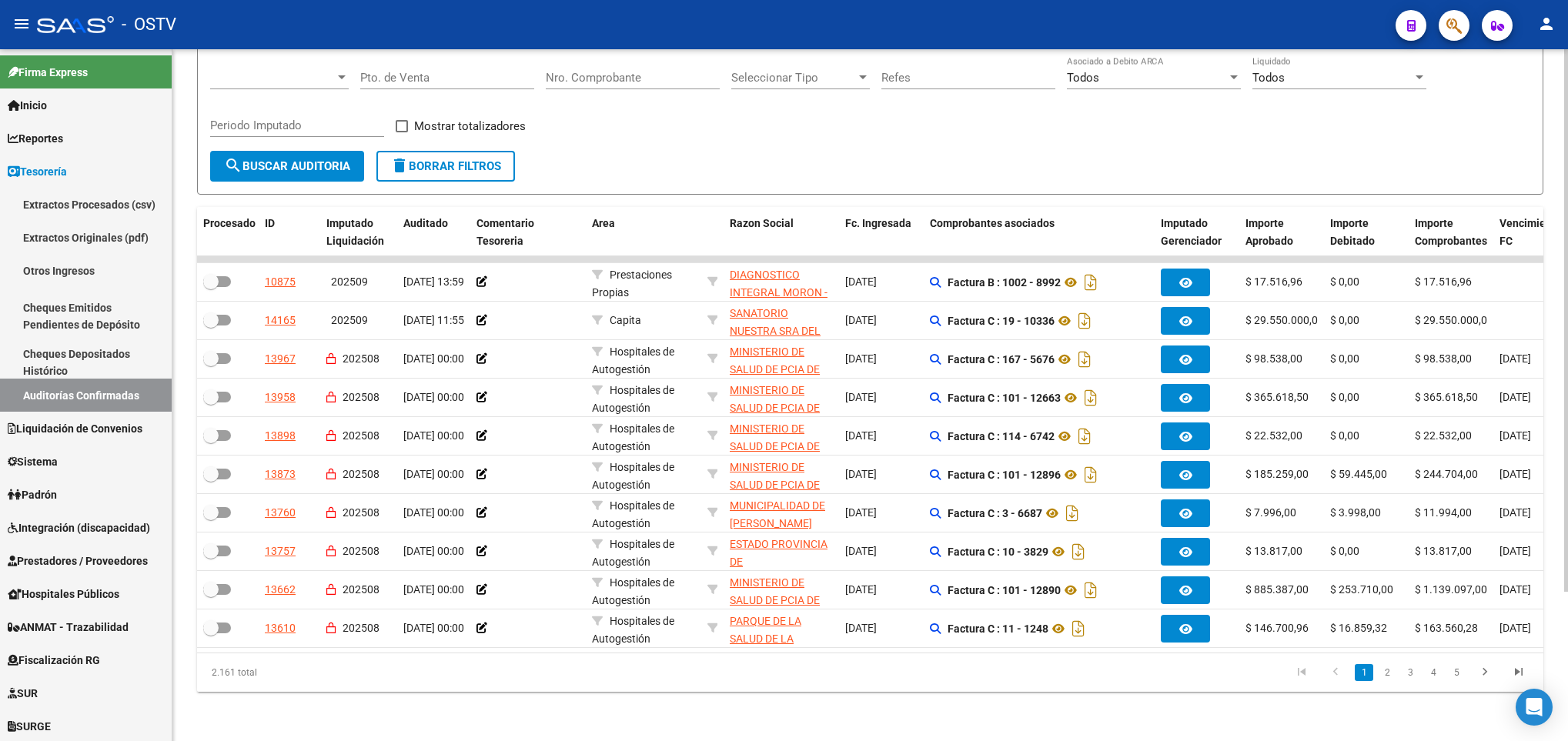
click at [301, 159] on span "search Buscar Auditoria" at bounding box center [287, 165] width 126 height 14
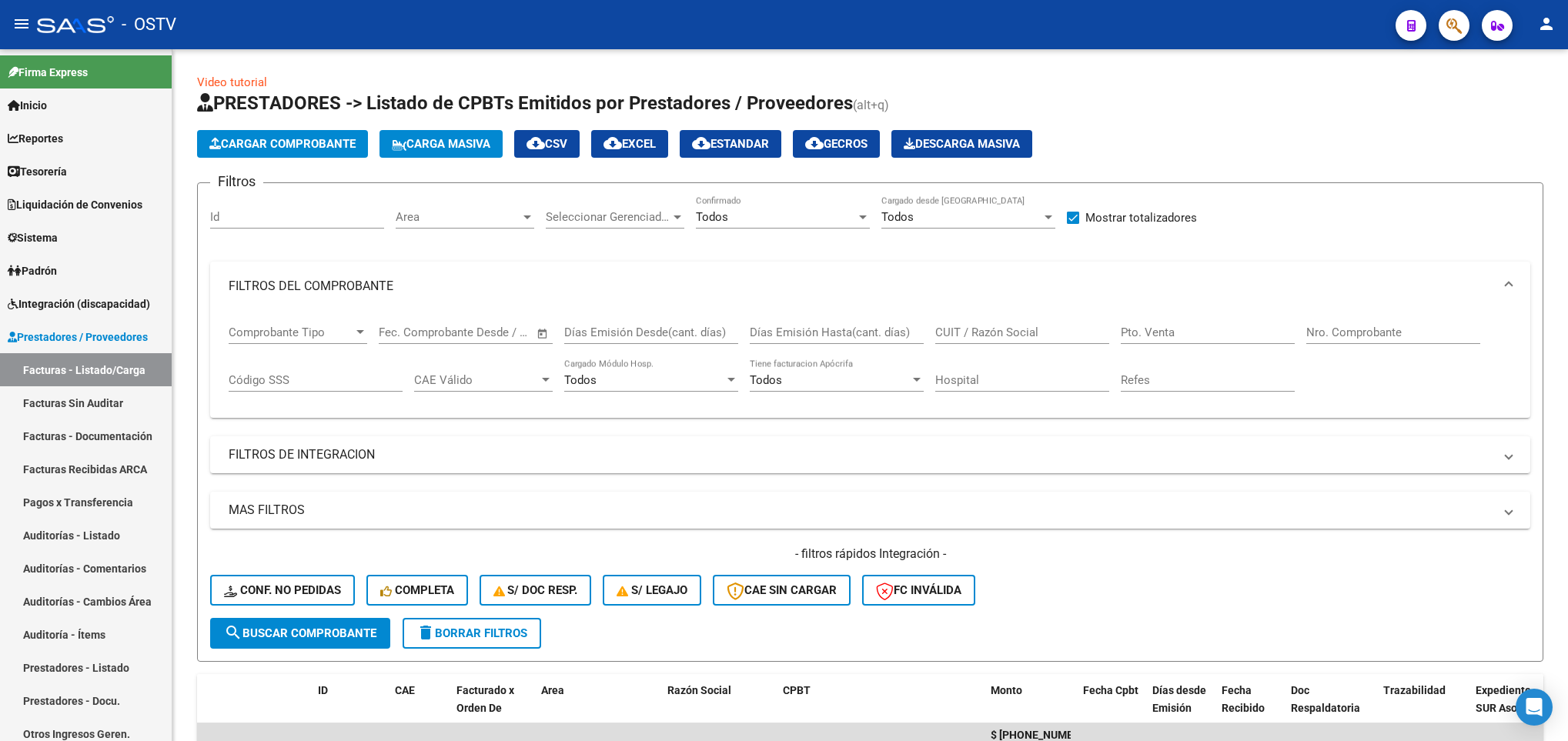
scroll to position [504, 0]
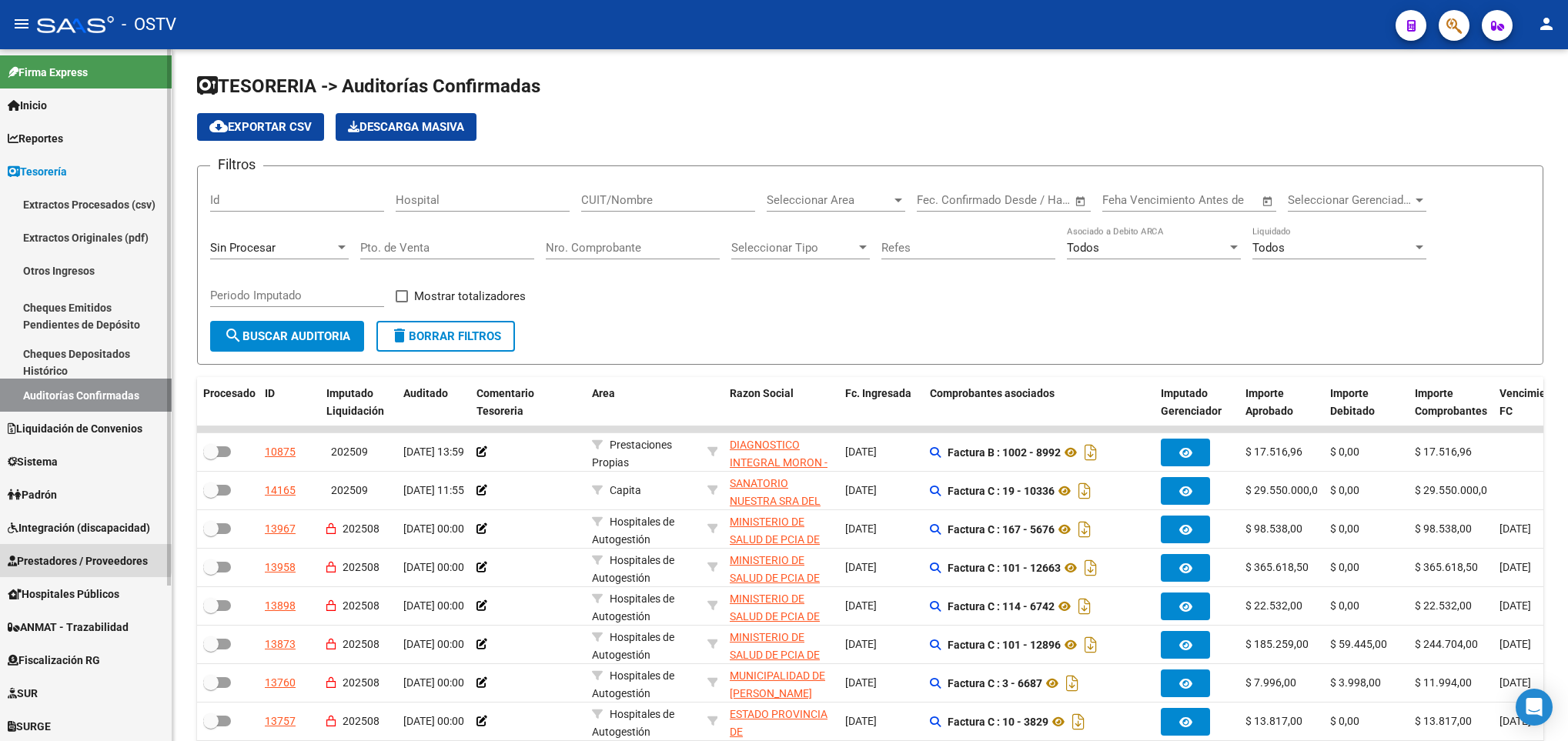
click at [47, 558] on span "Prestadores / Proveedores" at bounding box center [77, 561] width 140 height 17
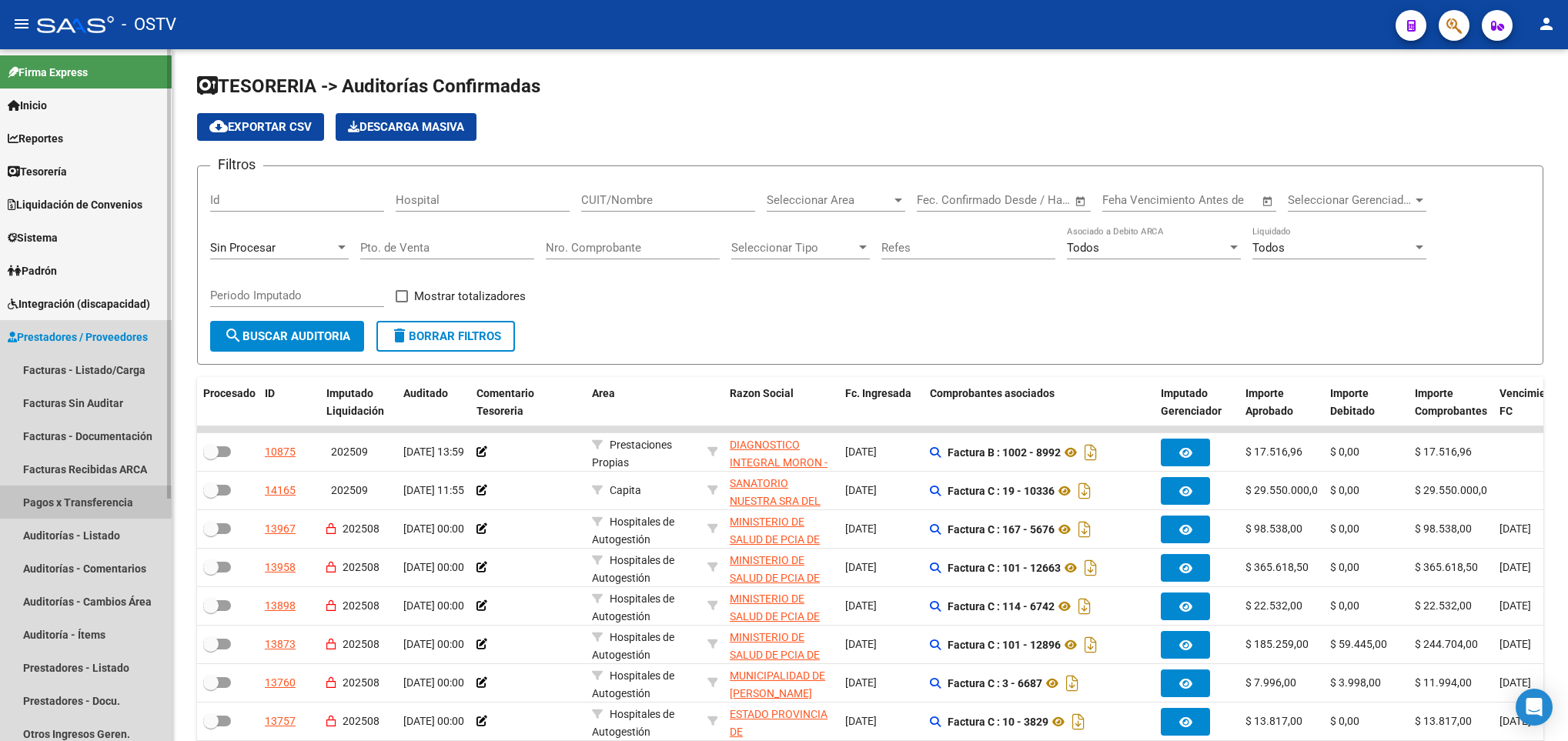
click at [79, 495] on link "Pagos x Transferencia" at bounding box center [85, 501] width 172 height 33
